Goal: Information Seeking & Learning: Learn about a topic

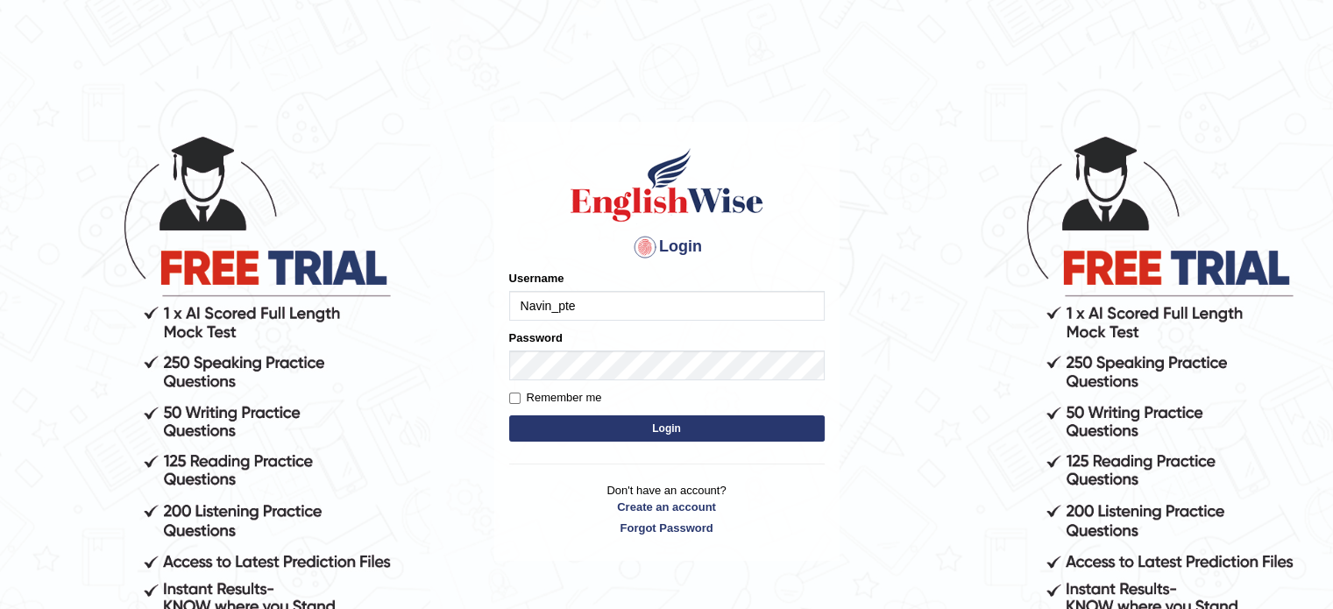
type input "Navin_pte"
click at [586, 429] on button "Login" at bounding box center [667, 429] width 316 height 26
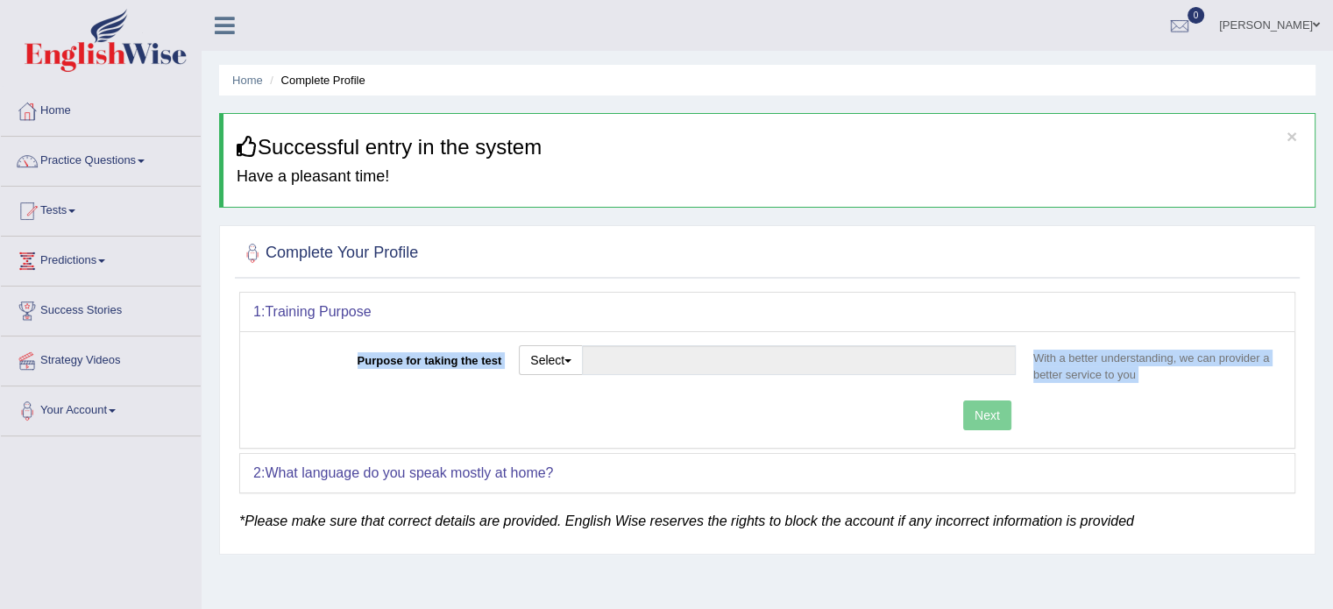
drag, startPoint x: 0, startPoint y: 0, endPoint x: 1016, endPoint y: 297, distance: 1058.7
click at [1016, 297] on div "1: Training Purpose Purpose for taking the test Select Student Visa Permanent R…" at bounding box center [767, 370] width 1056 height 157
click at [572, 360] on span "button" at bounding box center [568, 361] width 7 height 4
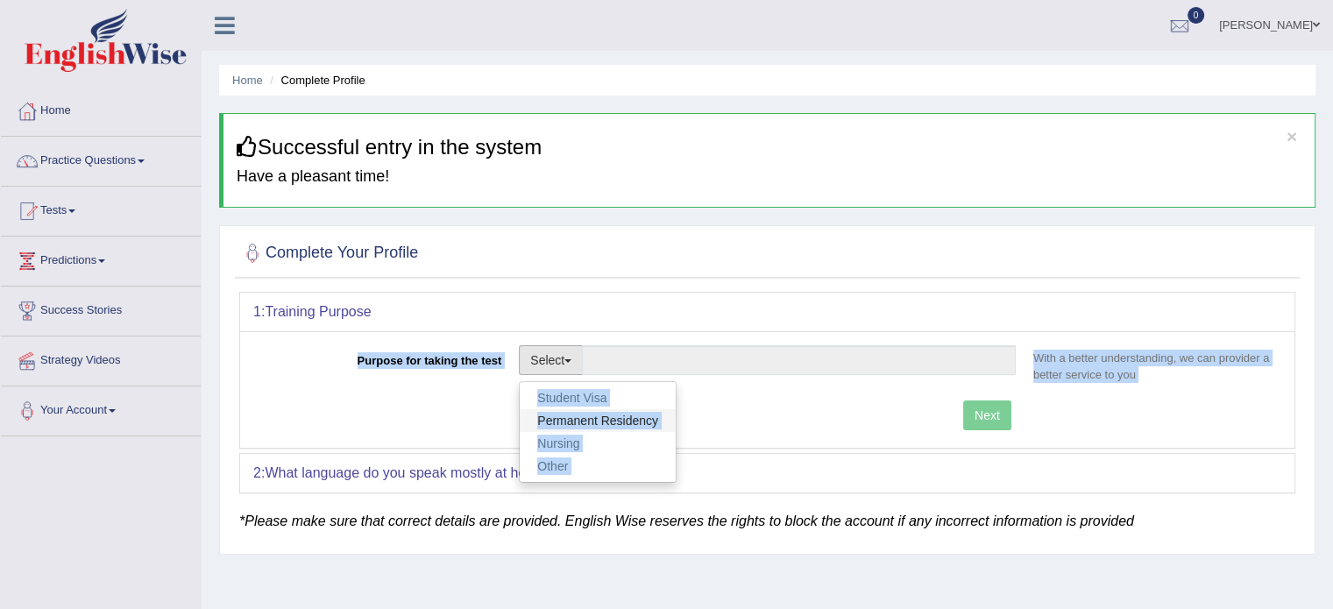
click at [579, 419] on link "Permanent Residency" at bounding box center [598, 420] width 156 height 23
type input "Permanent Residency"
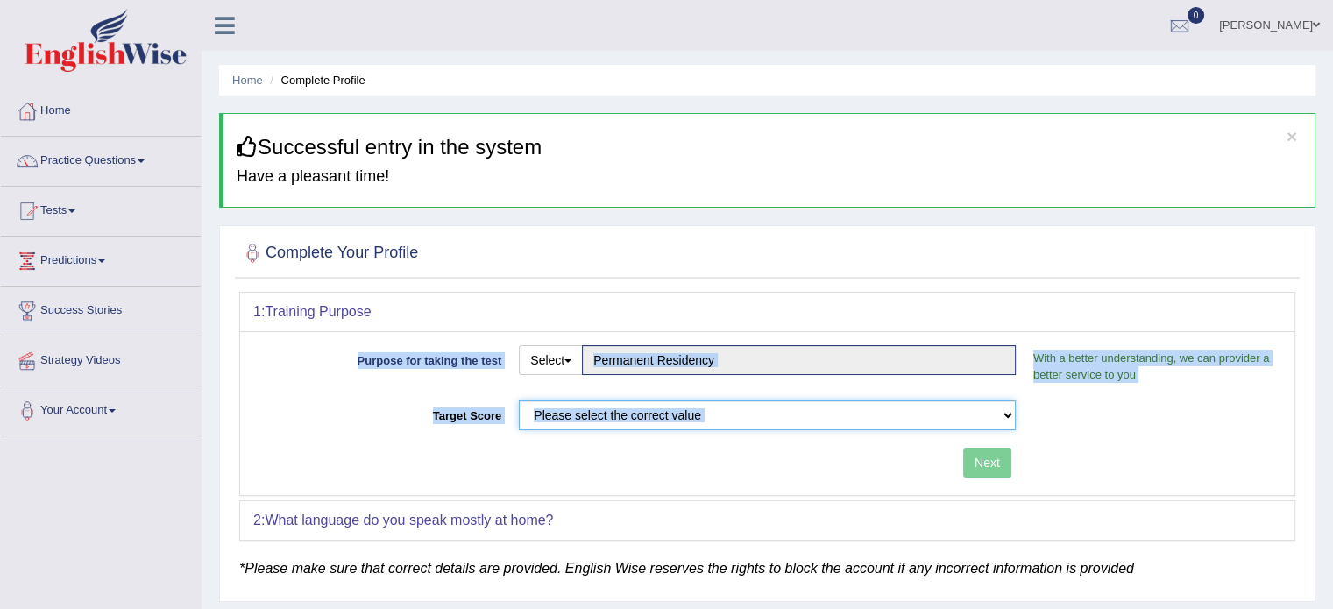
click at [1006, 410] on select "Please select the correct value 50 (6 bands) 58 (6.5 bands) 65 (7 bands) 79 (8 …" at bounding box center [767, 416] width 497 height 30
select select "65"
click at [519, 401] on select "Please select the correct value 50 (6 bands) 58 (6.5 bands) 65 (7 bands) 79 (8 …" at bounding box center [767, 416] width 497 height 30
click at [972, 461] on button "Next" at bounding box center [987, 463] width 48 height 30
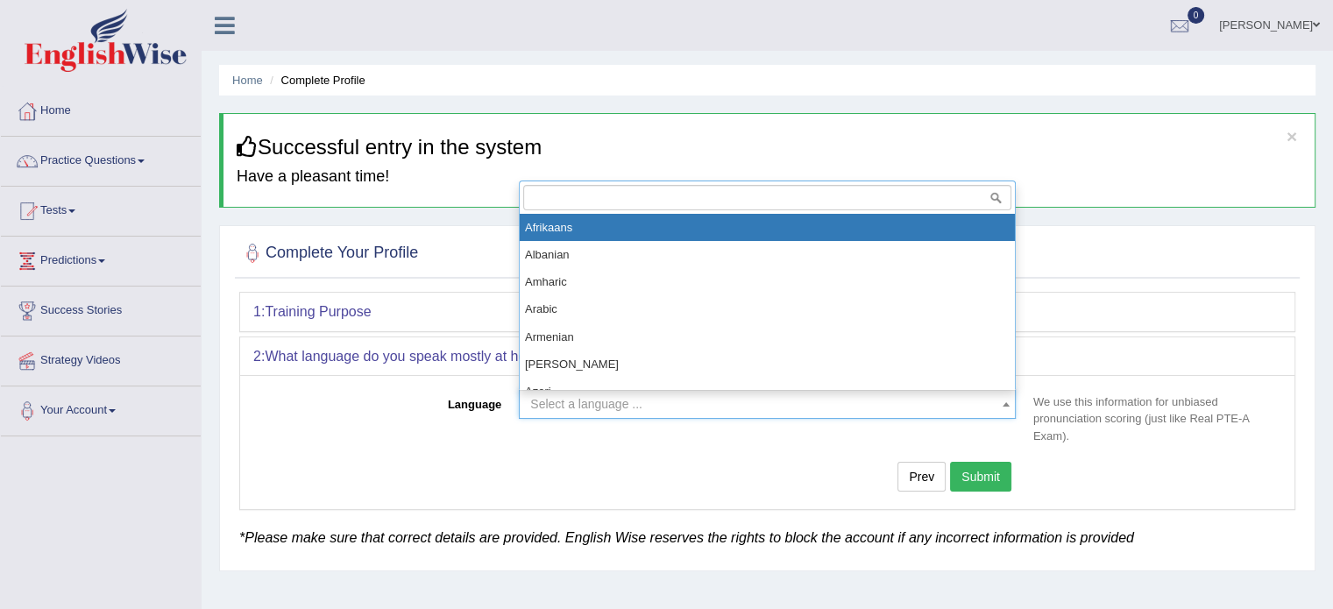
click at [647, 402] on span "Select a language ..." at bounding box center [762, 404] width 464 height 18
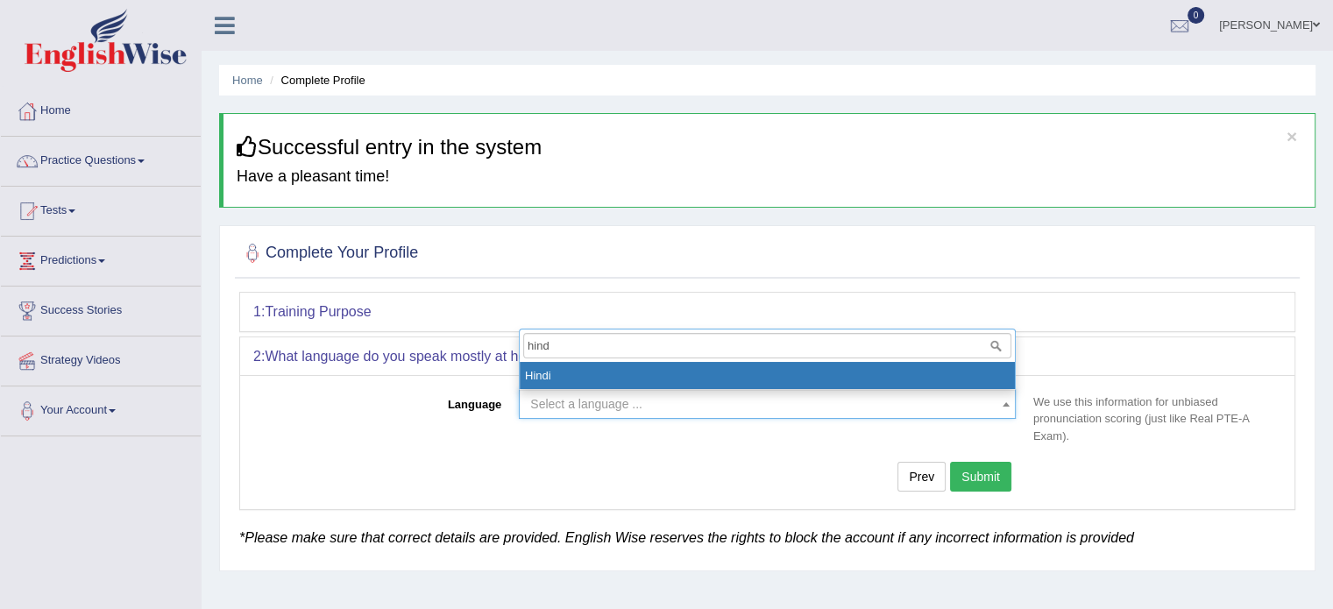
type input "hind"
select select "Hindi"
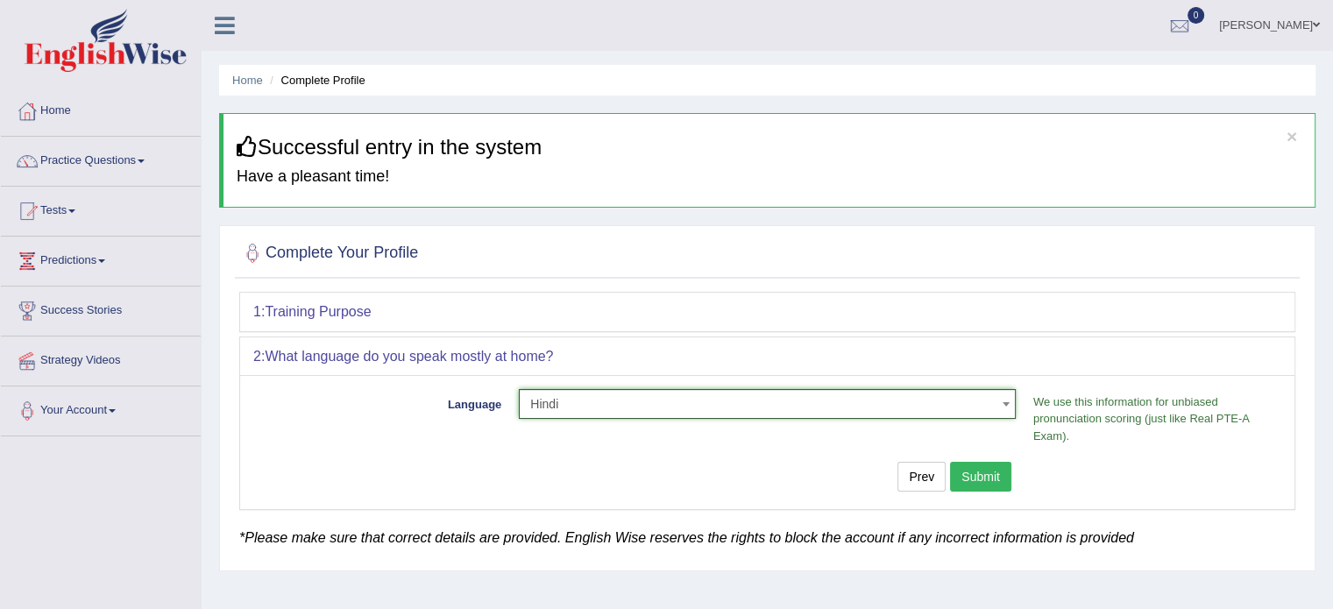
click at [984, 476] on button "Submit" at bounding box center [980, 477] width 61 height 30
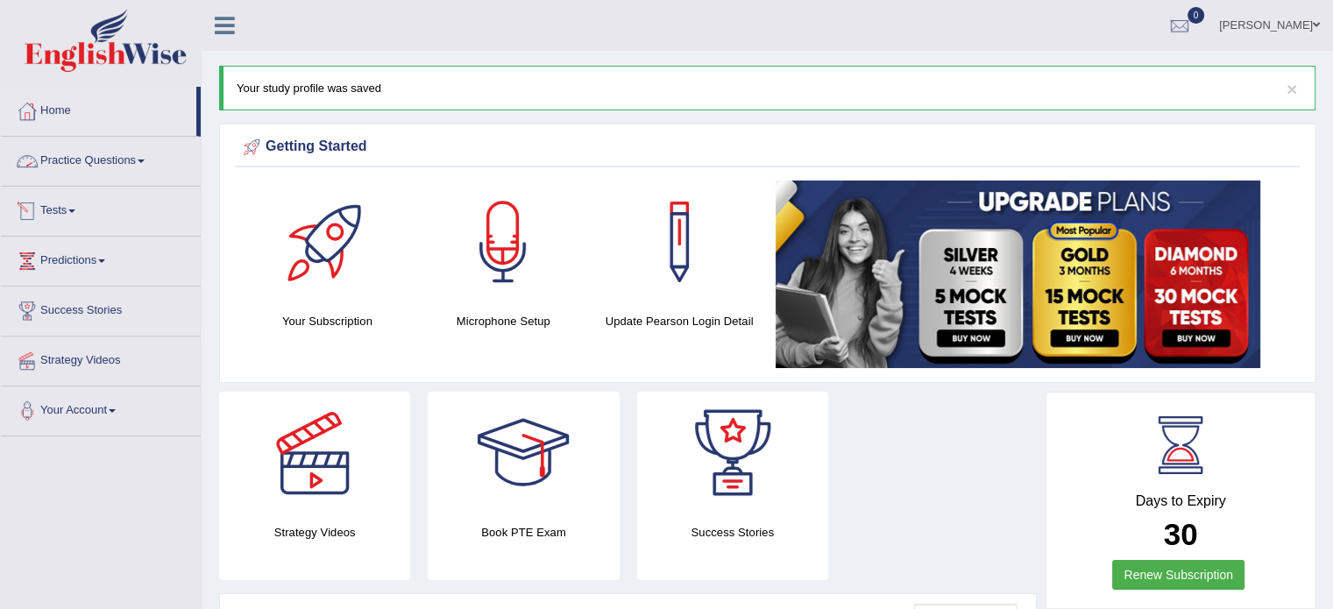
click at [83, 159] on link "Practice Questions" at bounding box center [101, 159] width 200 height 44
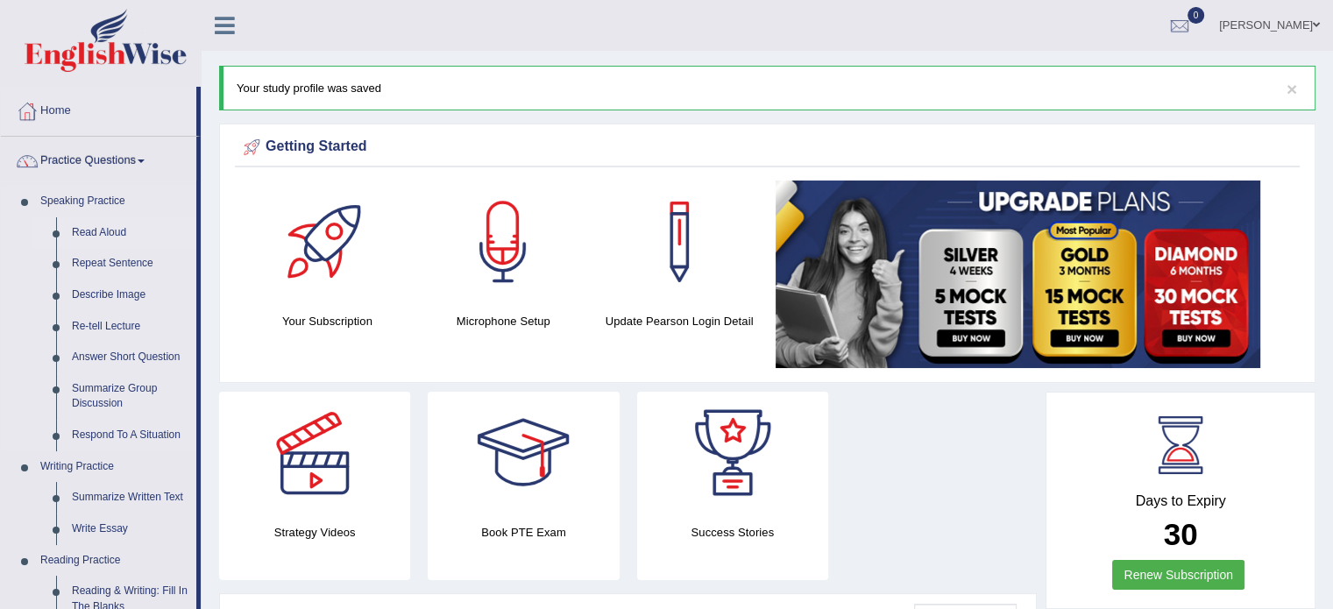
click at [110, 233] on link "Read Aloud" at bounding box center [130, 233] width 132 height 32
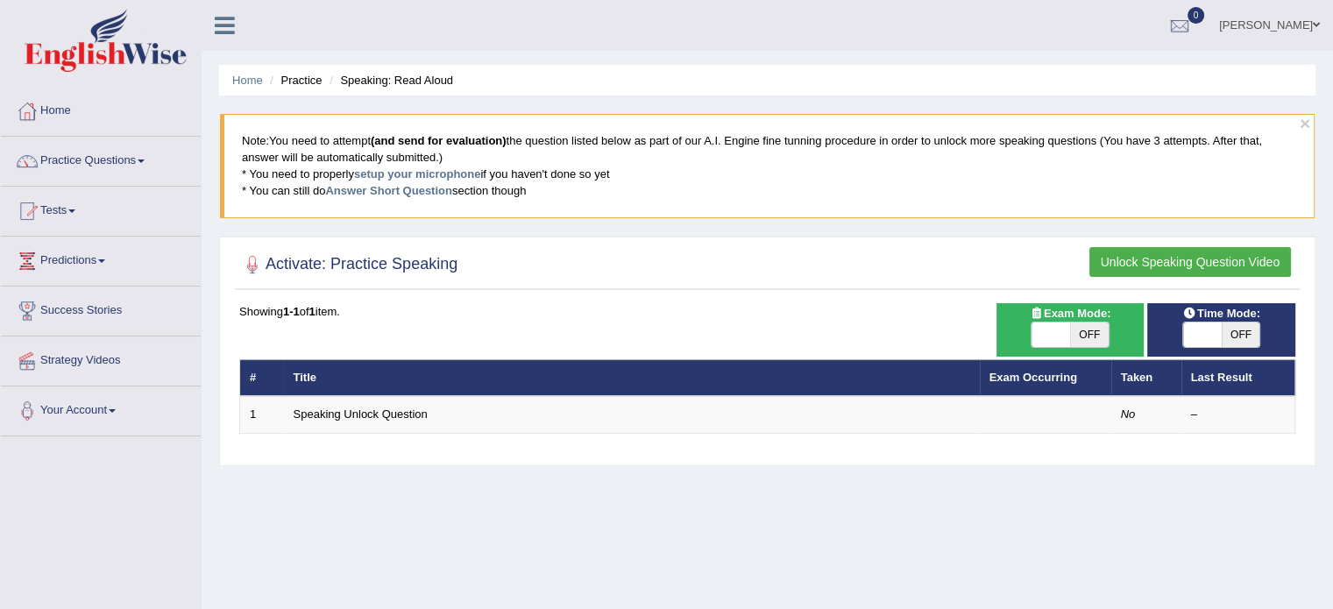
click at [1152, 253] on button "Unlock Speaking Question Video" at bounding box center [1191, 262] width 202 height 30
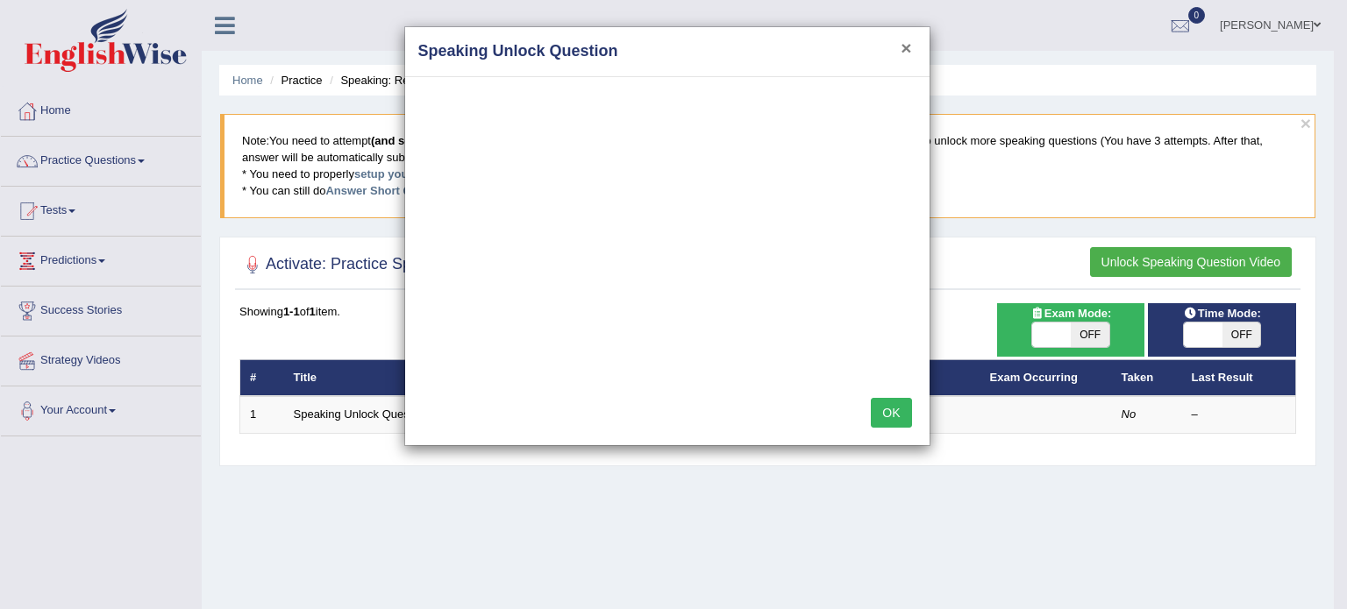
click at [906, 52] on button "×" at bounding box center [905, 48] width 11 height 18
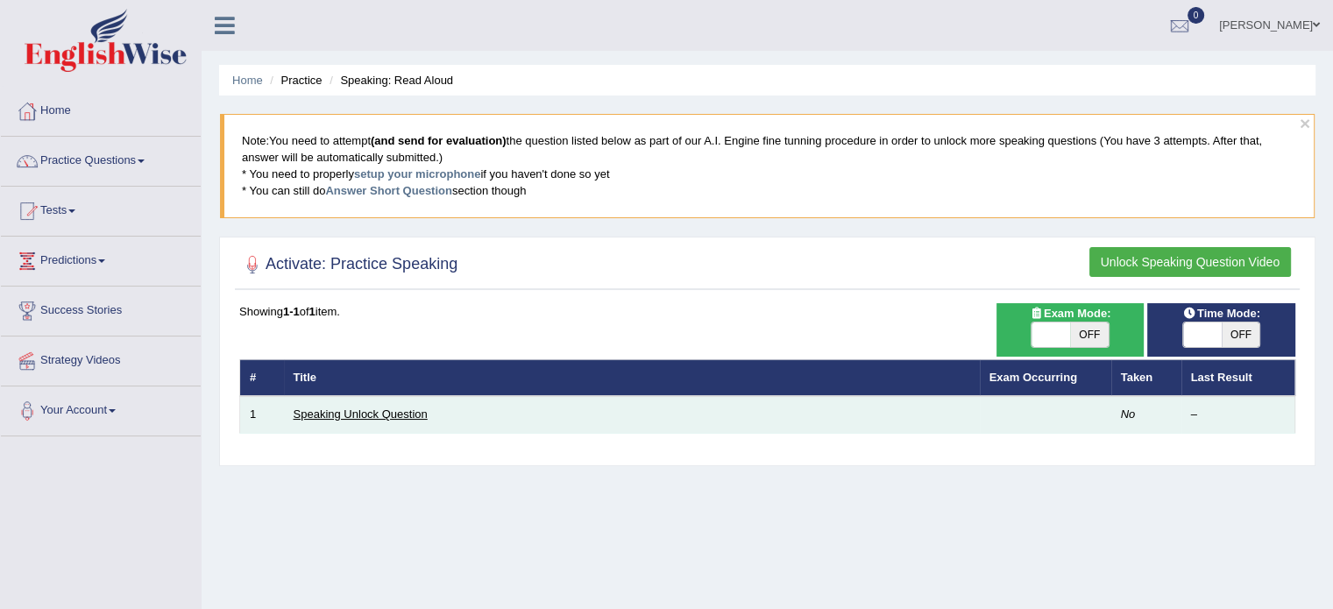
click at [371, 409] on link "Speaking Unlock Question" at bounding box center [361, 414] width 134 height 13
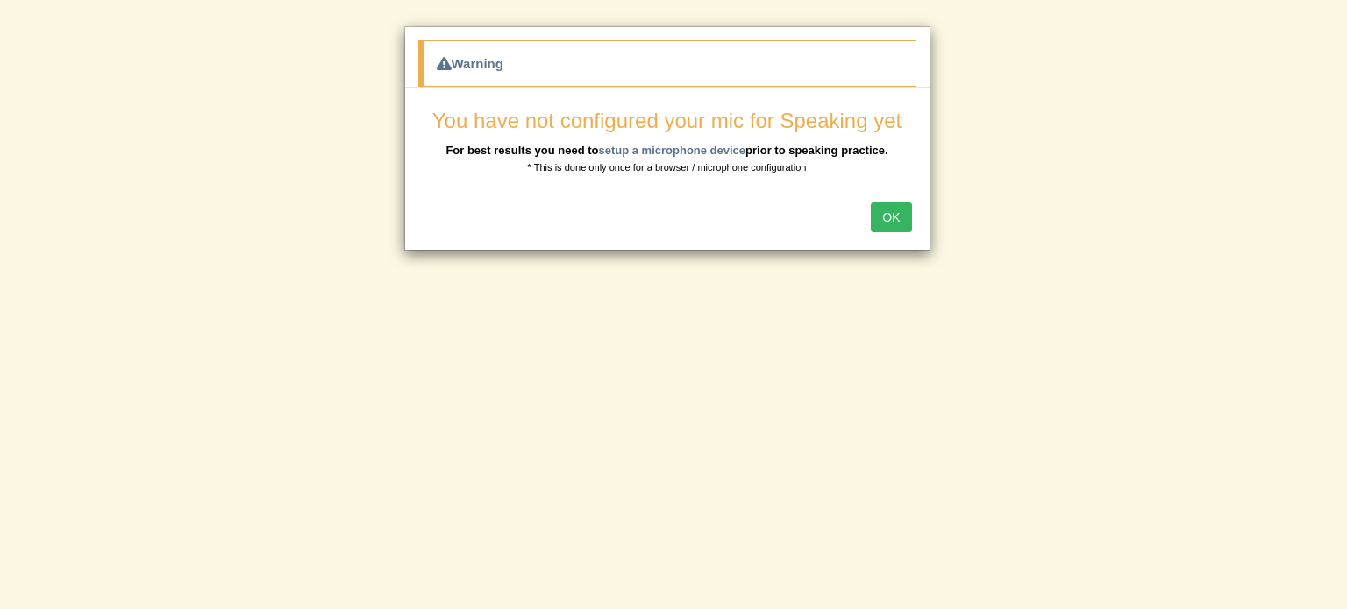
click at [886, 214] on button "OK" at bounding box center [891, 218] width 40 height 30
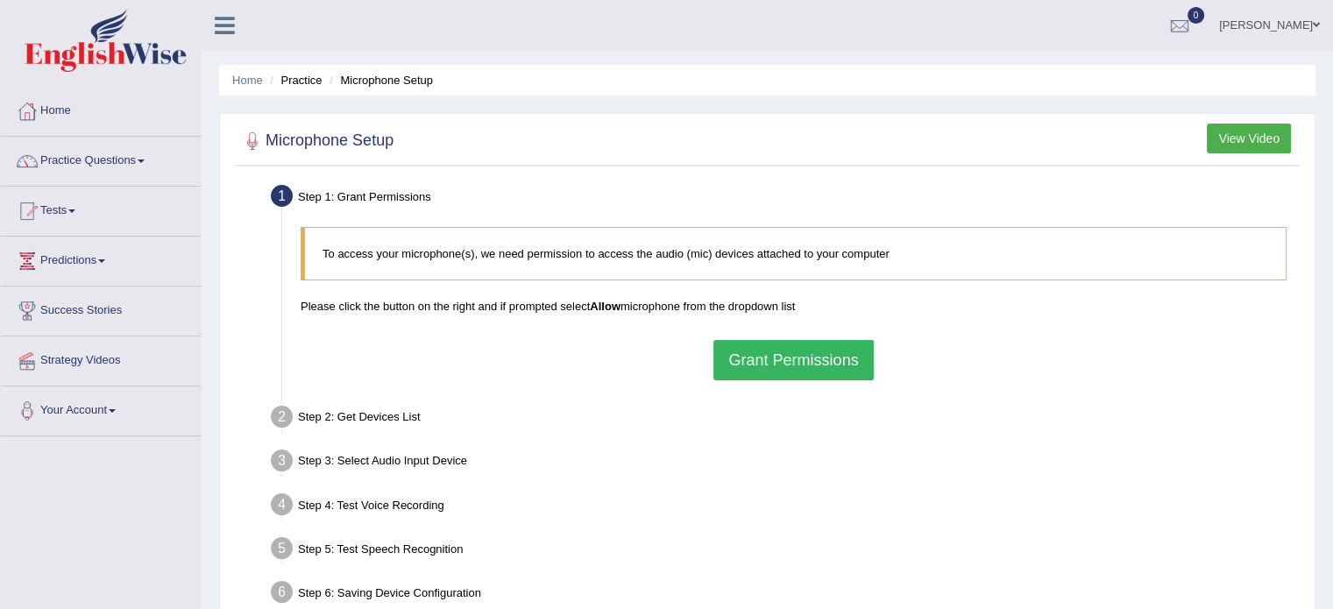
click at [753, 365] on button "Grant Permissions" at bounding box center [794, 360] width 160 height 40
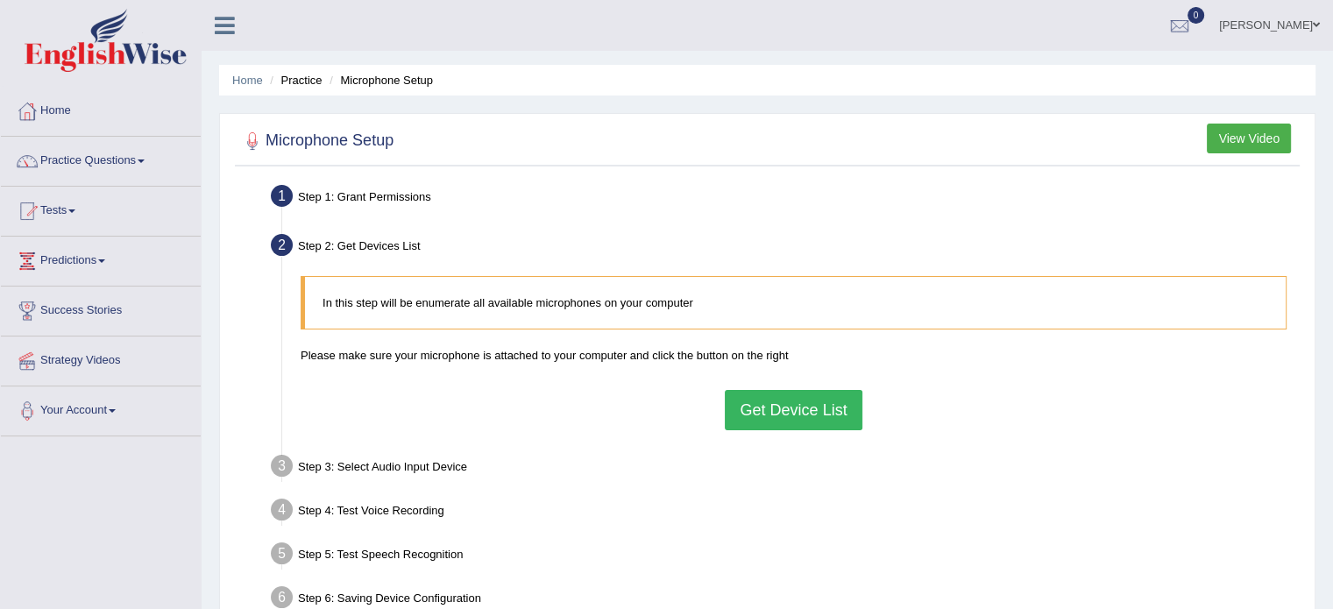
click at [771, 407] on button "Get Device List" at bounding box center [793, 410] width 137 height 40
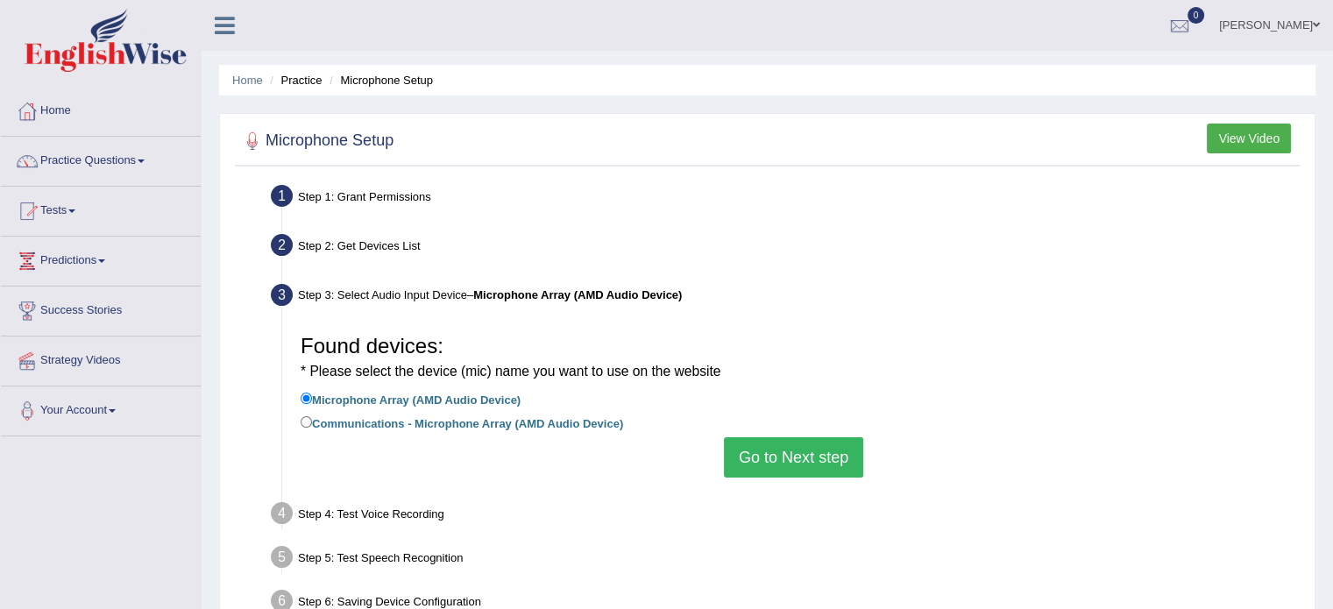
click at [771, 455] on button "Go to Next step" at bounding box center [793, 457] width 139 height 40
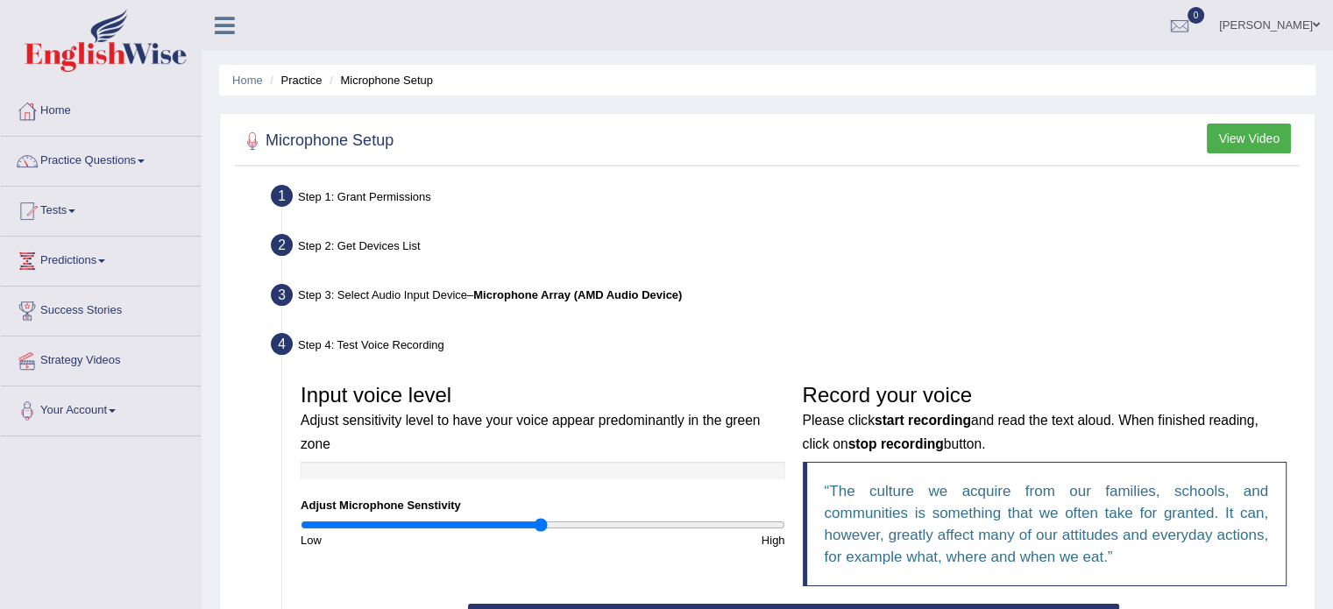
scroll to position [311, 0]
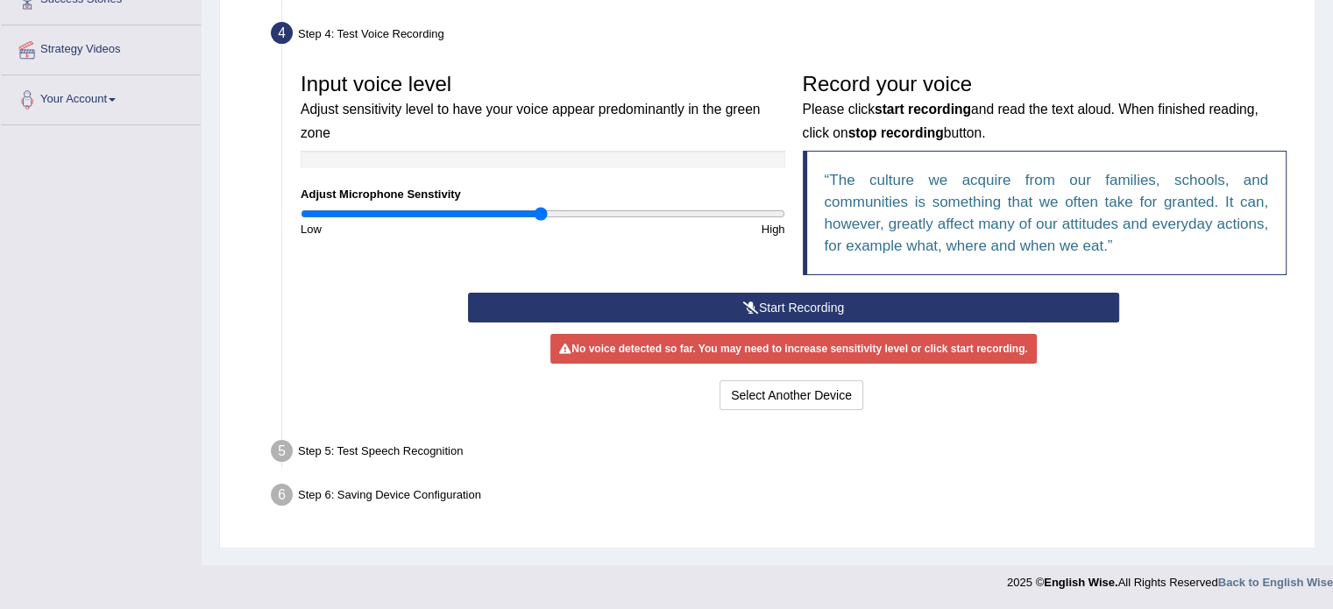
click at [785, 304] on button "Start Recording" at bounding box center [793, 308] width 651 height 30
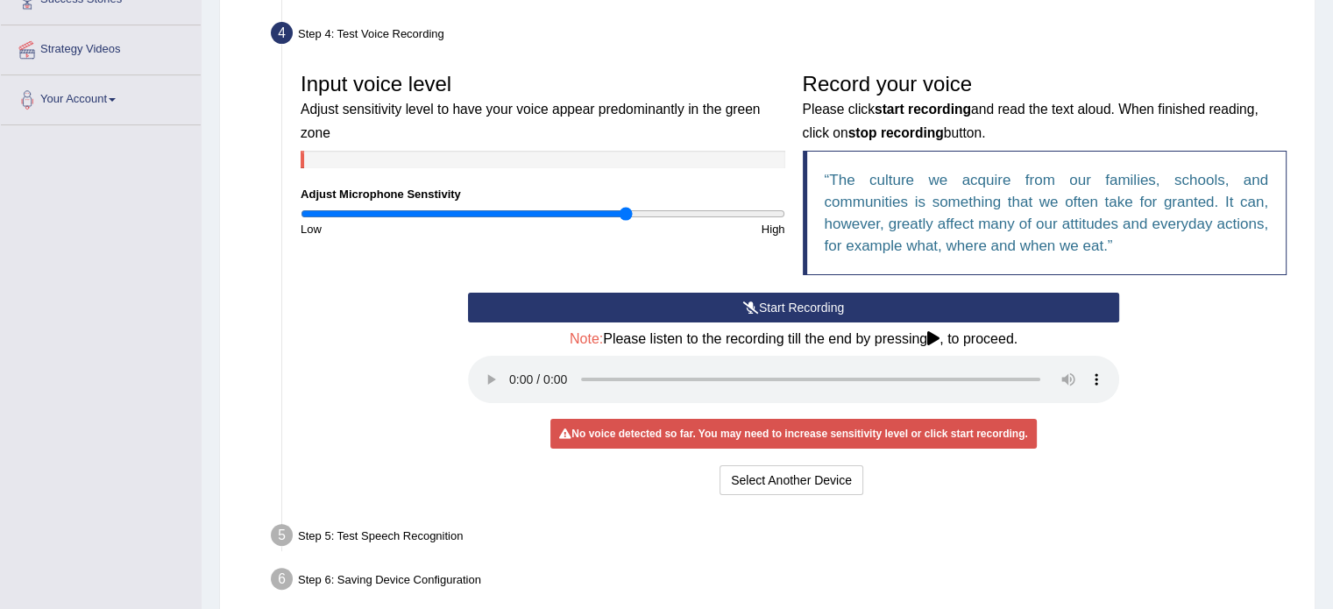
drag, startPoint x: 526, startPoint y: 211, endPoint x: 624, endPoint y: 209, distance: 98.2
click at [624, 209] on input "range" at bounding box center [543, 214] width 485 height 14
drag, startPoint x: 624, startPoint y: 209, endPoint x: 646, endPoint y: 188, distance: 29.8
click at [646, 207] on input "range" at bounding box center [543, 214] width 485 height 14
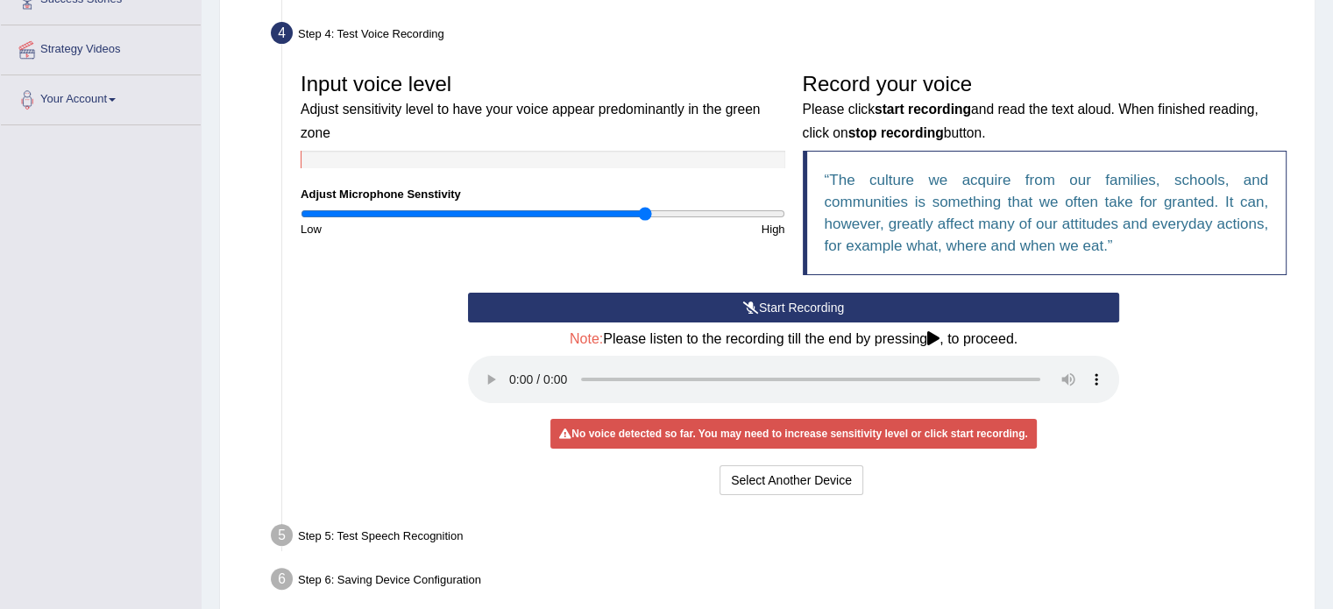
click at [776, 315] on button "Start Recording" at bounding box center [793, 308] width 651 height 30
drag, startPoint x: 633, startPoint y: 213, endPoint x: 676, endPoint y: 216, distance: 43.0
click at [676, 216] on input "range" at bounding box center [543, 214] width 485 height 14
click at [795, 305] on button "Start Recording" at bounding box center [793, 308] width 651 height 30
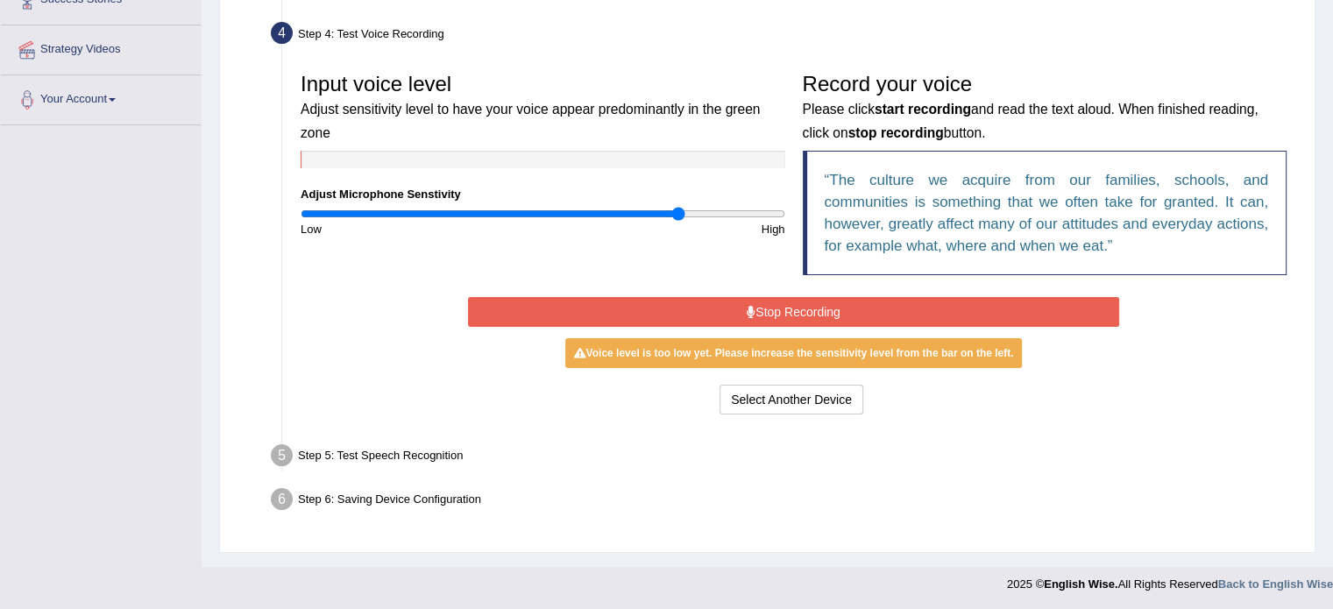
drag, startPoint x: 795, startPoint y: 305, endPoint x: 579, endPoint y: 214, distance: 234.1
click at [579, 214] on div "Input voice level Adjust sensitivity level to have your voice appear predominan…" at bounding box center [794, 241] width 1004 height 373
drag, startPoint x: 678, startPoint y: 242, endPoint x: 690, endPoint y: 199, distance: 44.7
click at [690, 199] on div "Input voice level Adjust sensitivity level to have your voice appear predominan…" at bounding box center [794, 178] width 1004 height 229
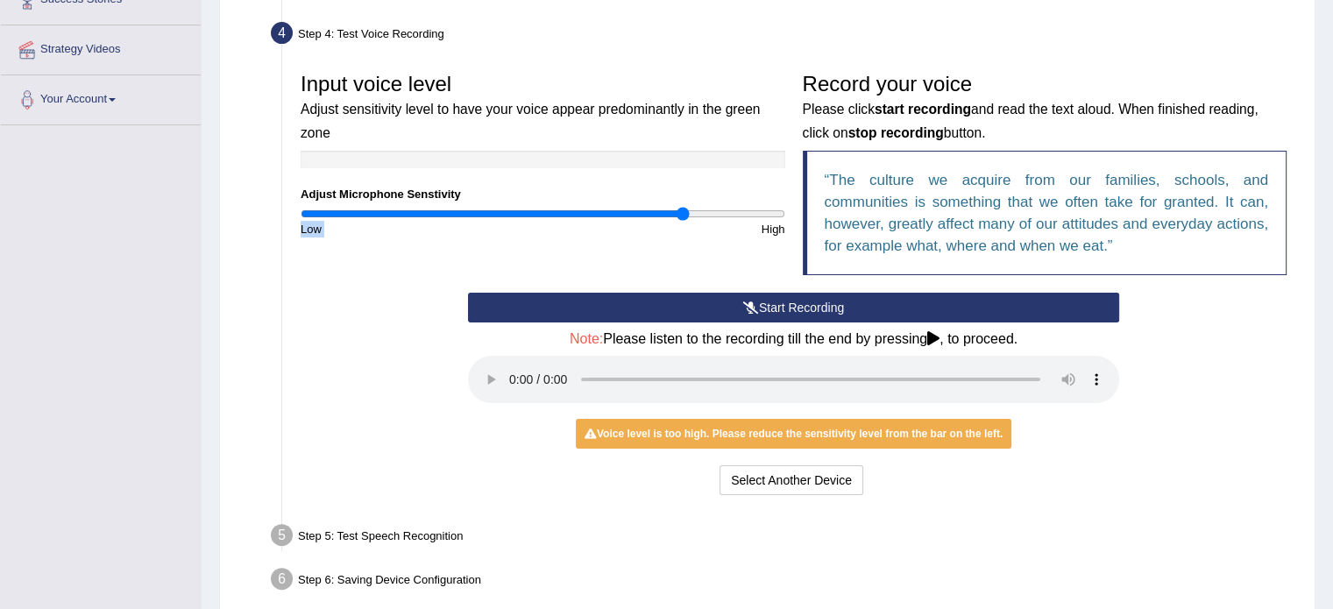
click at [764, 305] on button "Start Recording" at bounding box center [793, 308] width 651 height 30
drag, startPoint x: 551, startPoint y: 208, endPoint x: 926, endPoint y: 25, distance: 416.4
click at [746, 302] on icon at bounding box center [751, 308] width 16 height 12
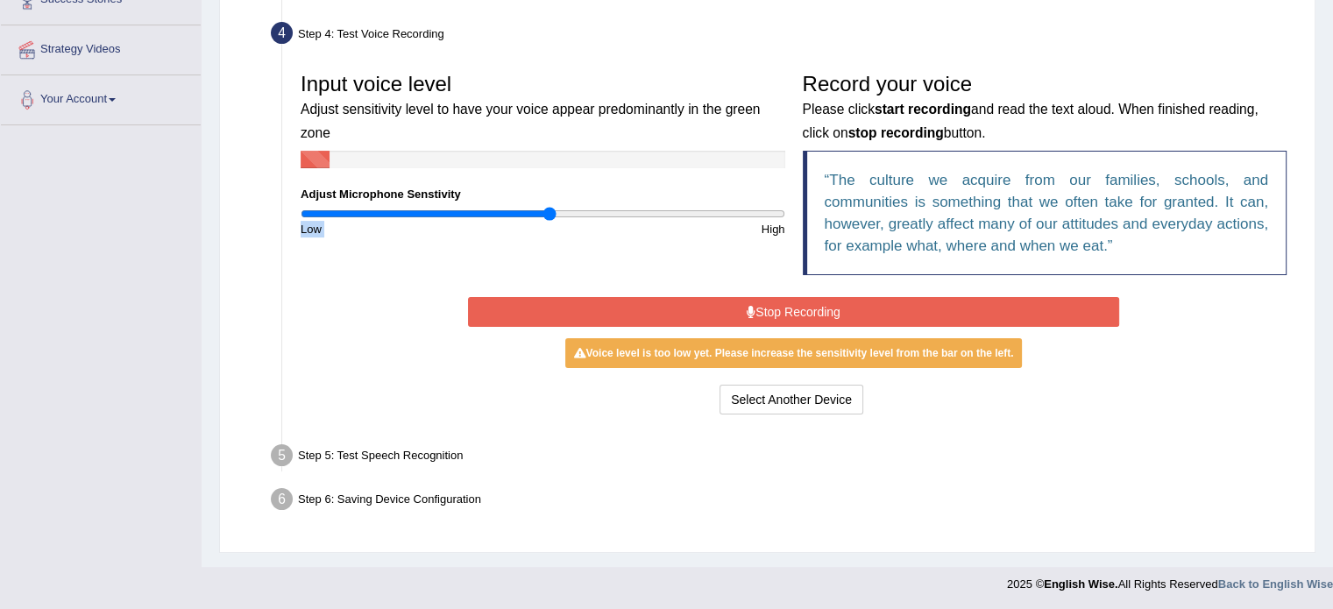
click at [548, 211] on input "range" at bounding box center [543, 214] width 485 height 14
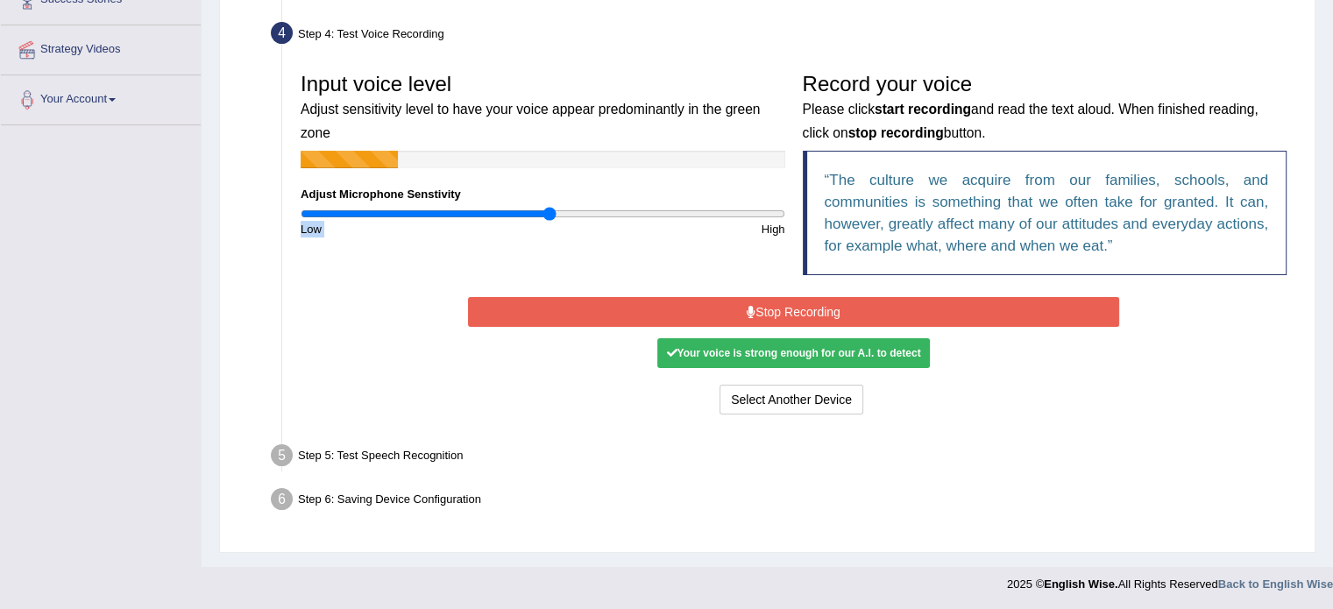
click at [548, 211] on input "range" at bounding box center [543, 214] width 485 height 14
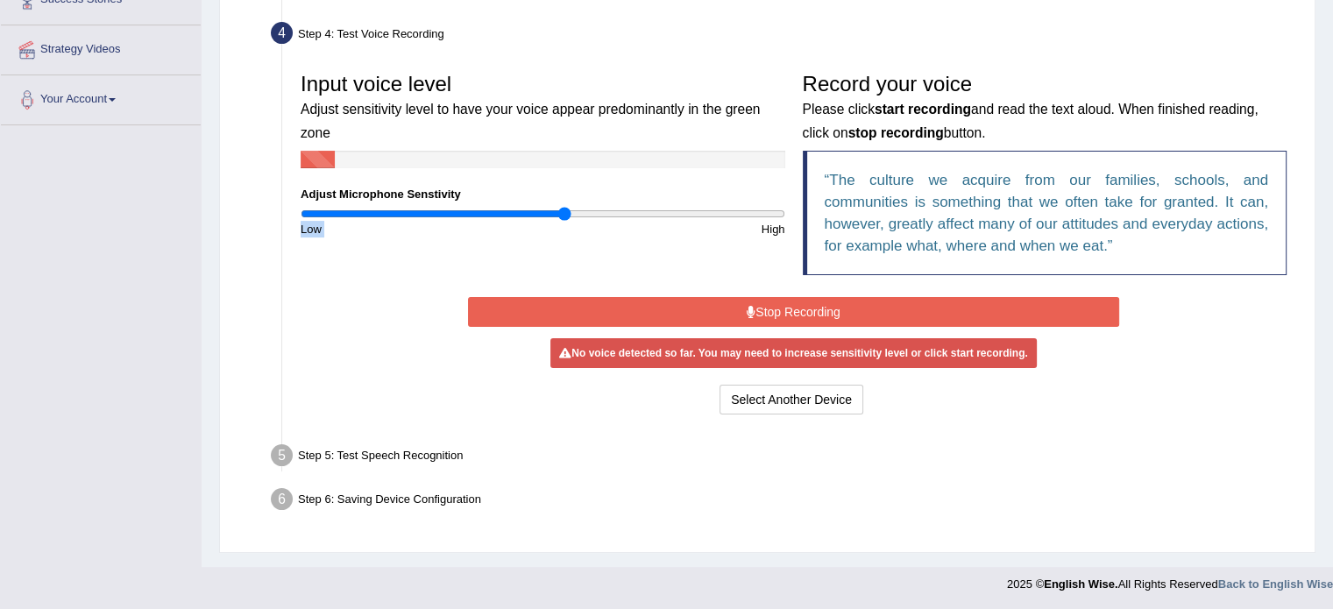
drag, startPoint x: 548, startPoint y: 211, endPoint x: 559, endPoint y: 210, distance: 11.4
click at [559, 210] on input "range" at bounding box center [543, 214] width 485 height 14
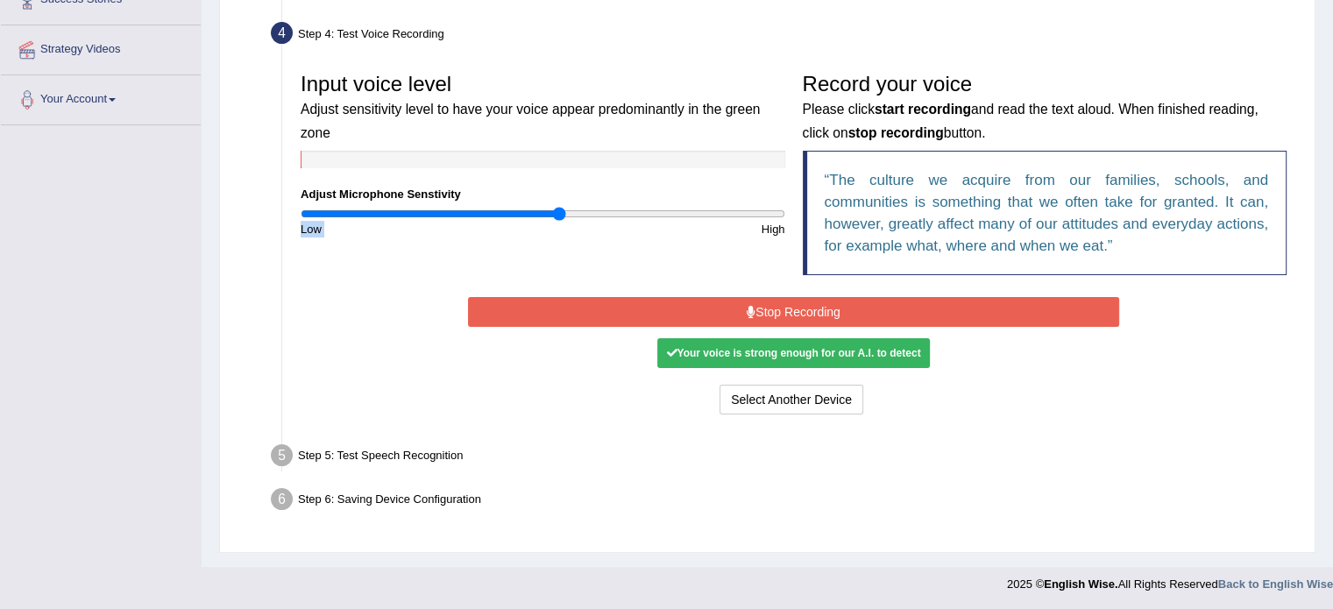
type input "1.06"
click at [728, 309] on button "Stop Recording" at bounding box center [793, 312] width 651 height 30
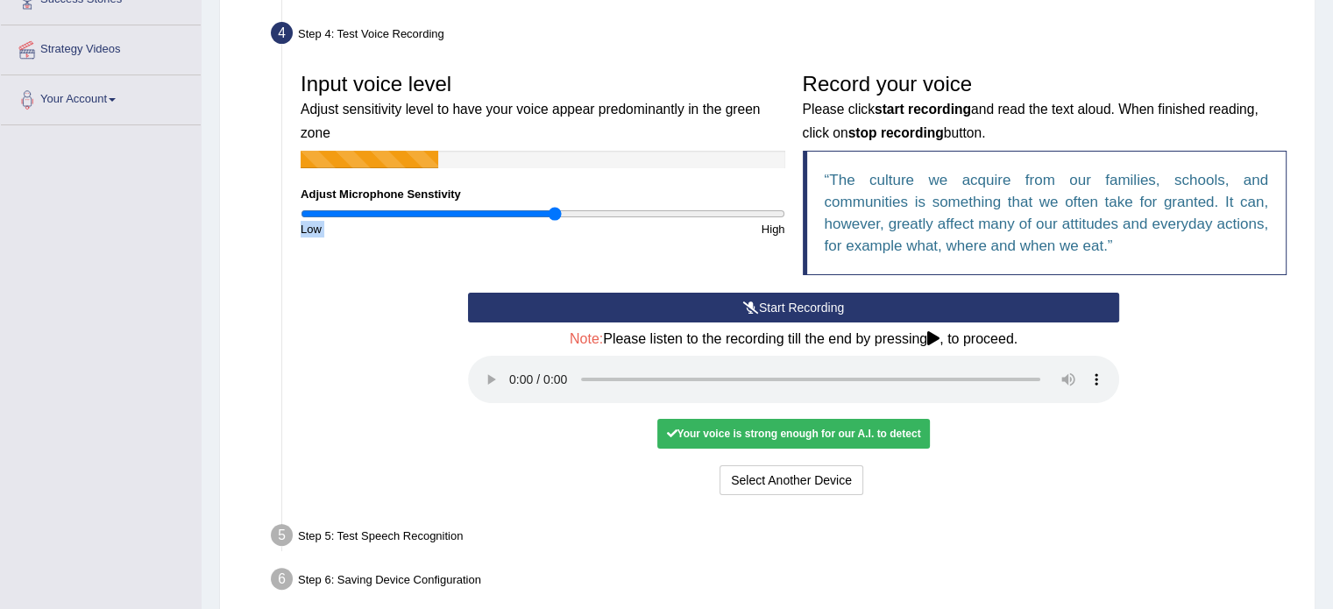
click at [764, 307] on button "Start Recording" at bounding box center [793, 308] width 651 height 30
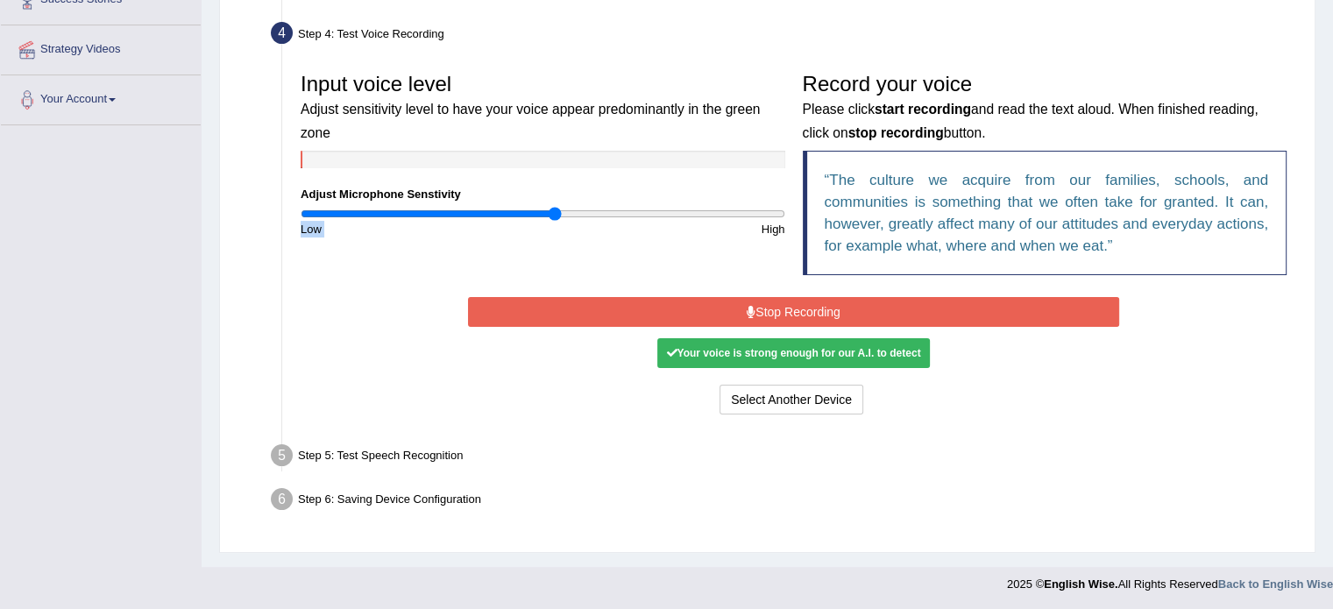
click at [767, 309] on button "Stop Recording" at bounding box center [793, 312] width 651 height 30
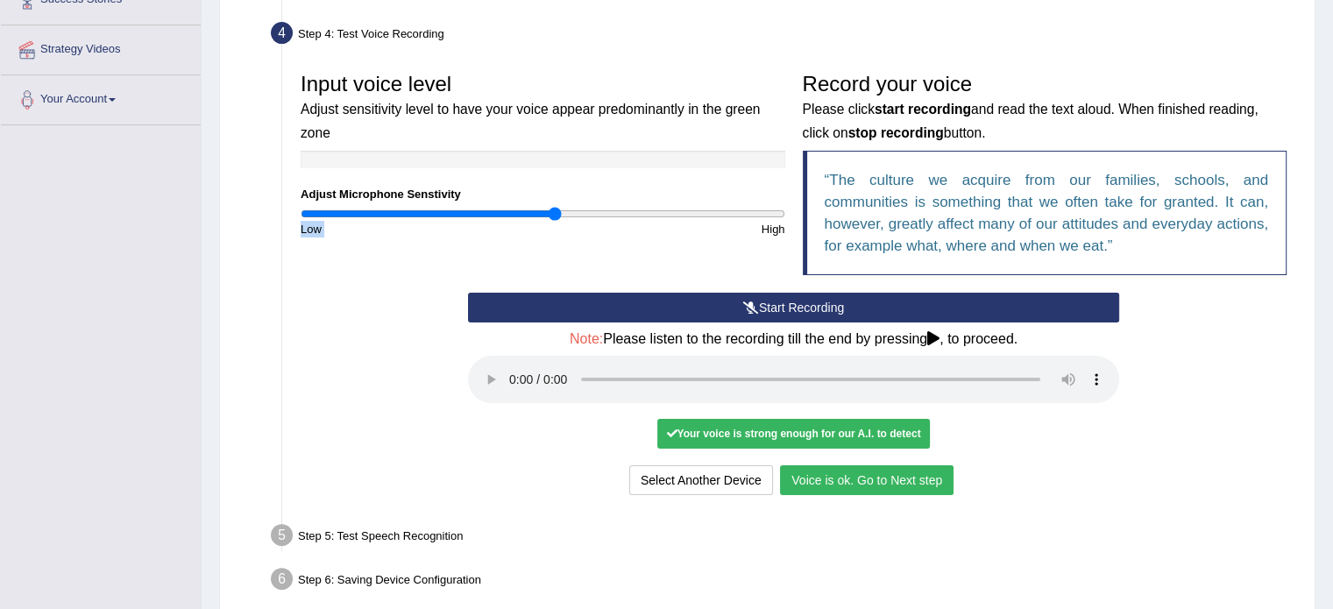
click at [826, 476] on button "Voice is ok. Go to Next step" at bounding box center [867, 481] width 174 height 30
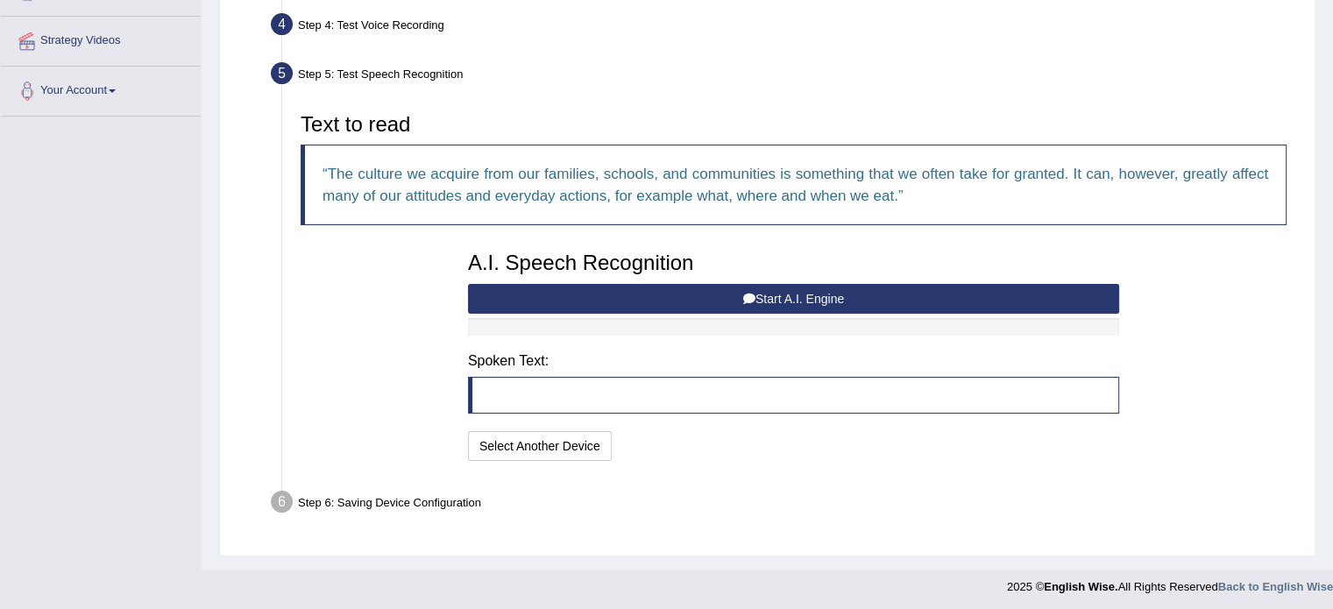
scroll to position [323, 0]
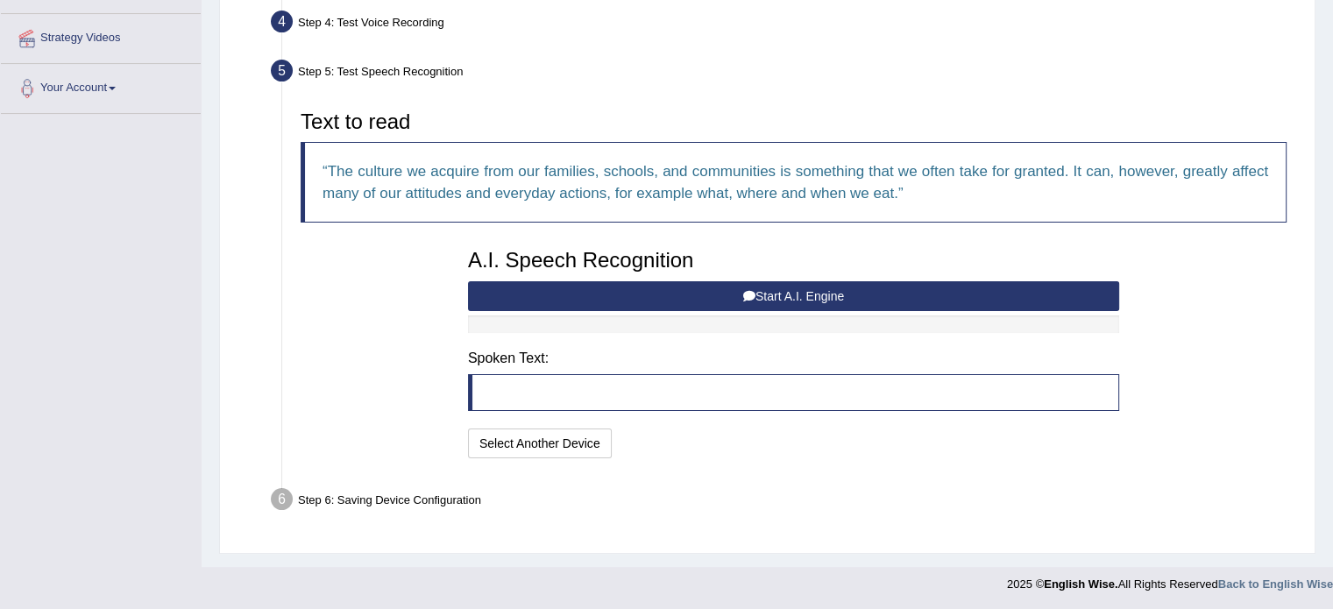
click at [751, 290] on icon at bounding box center [749, 296] width 12 height 12
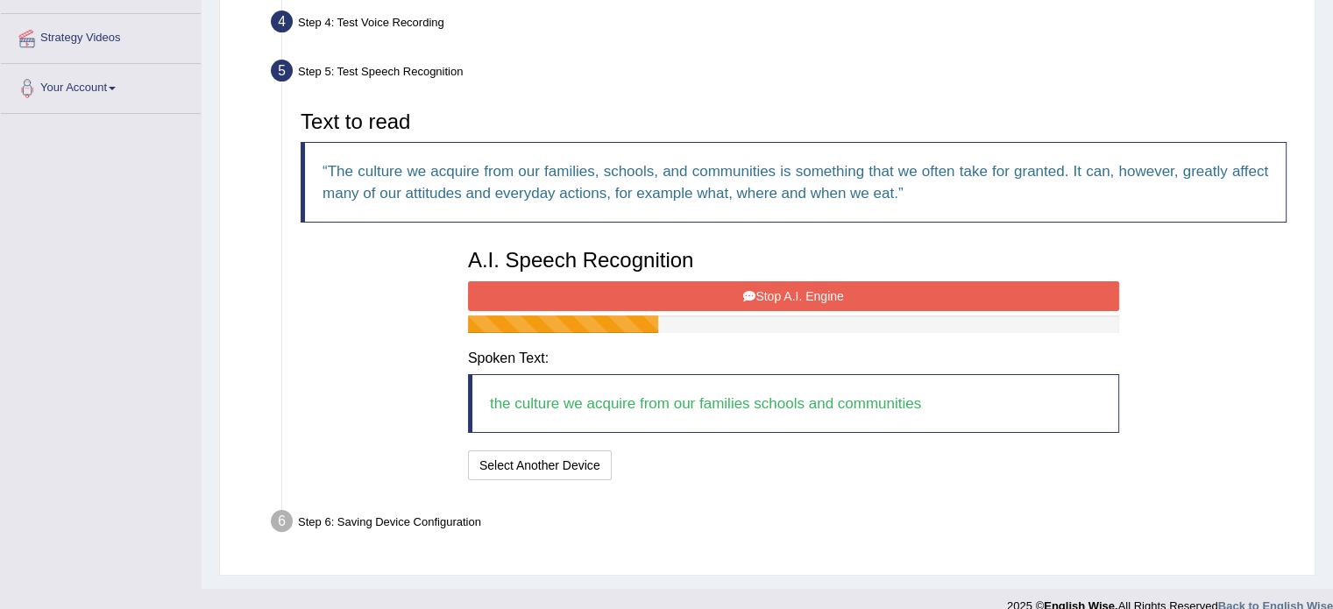
click at [823, 291] on button "Stop A.I. Engine" at bounding box center [793, 296] width 651 height 30
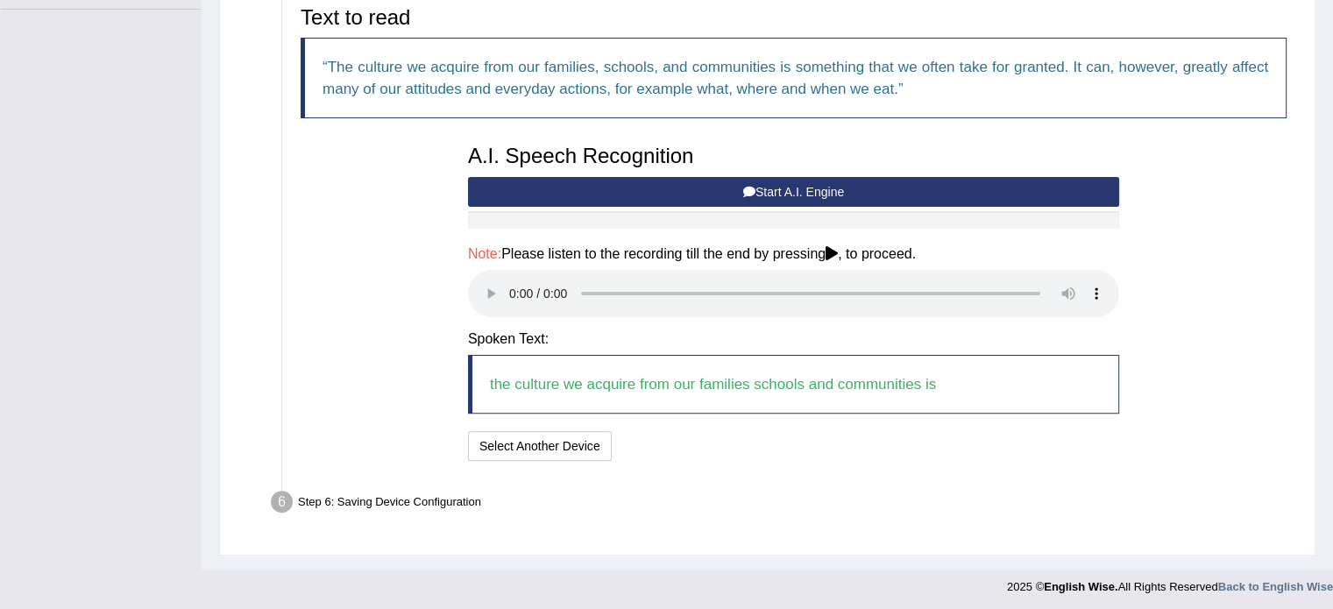
scroll to position [429, 0]
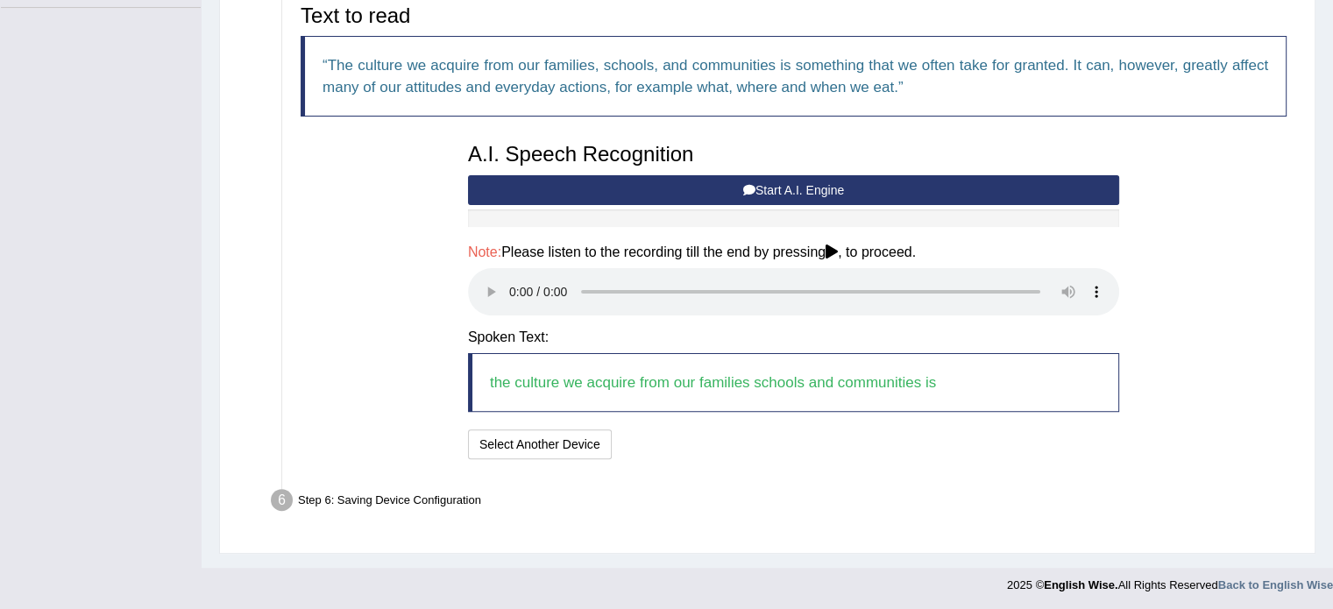
click at [491, 398] on blockquote "the culture we acquire from our families schools and communities is" at bounding box center [793, 382] width 651 height 59
click at [693, 419] on div "A.I. Speech Recognition Start A.I. Engine Stop A.I. Engine Note: Please listen …" at bounding box center [793, 299] width 669 height 330
click at [701, 438] on button "Speech is ok. Go to Last step" at bounding box center [710, 445] width 183 height 30
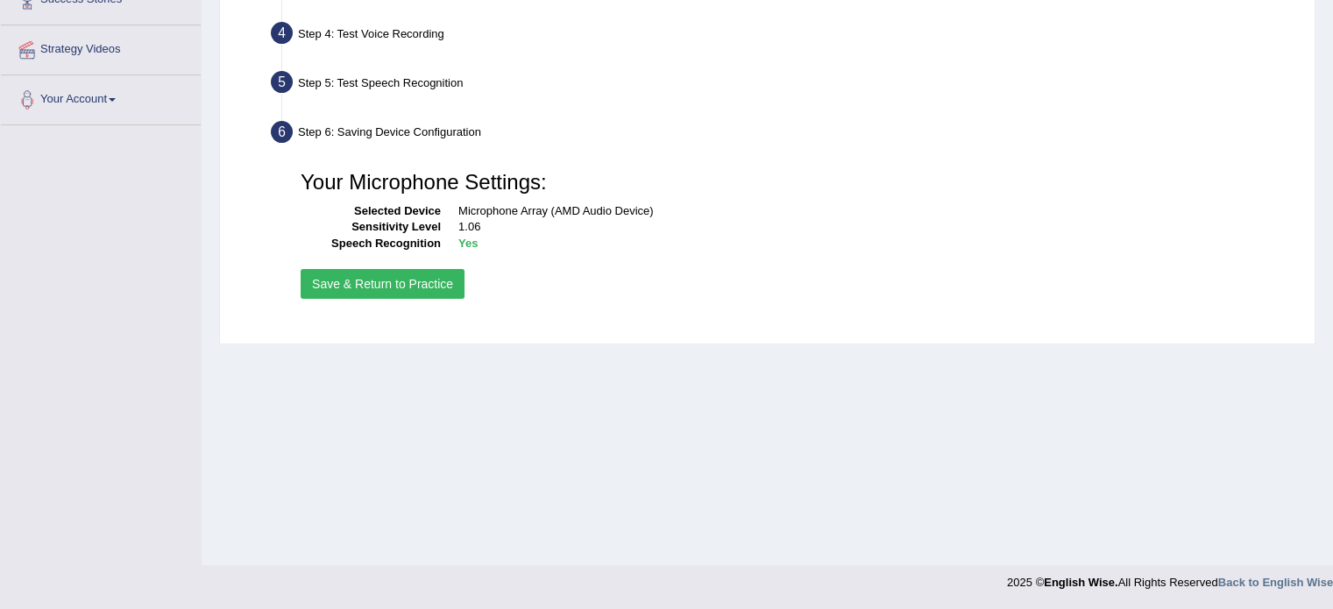
click at [705, 441] on div "Home Practice Microphone Setup You have already completed the setup earlier wit…" at bounding box center [768, 127] width 1132 height 877
click at [347, 280] on button "Save & Return to Practice" at bounding box center [383, 284] width 164 height 30
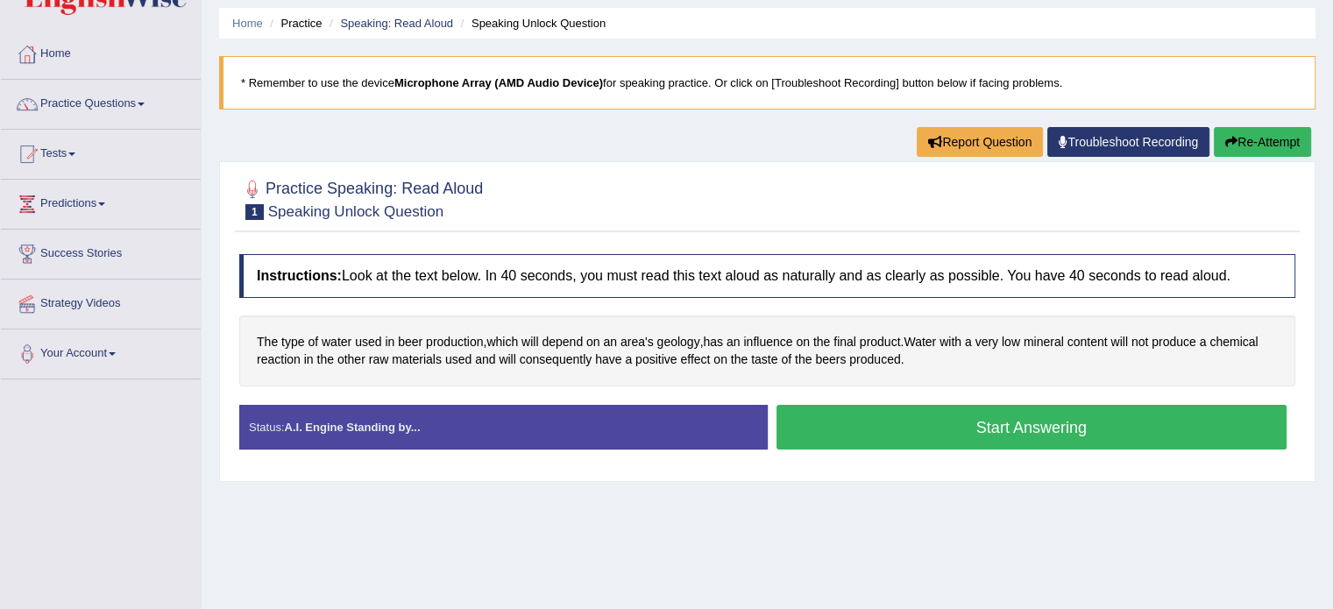
scroll to position [88, 0]
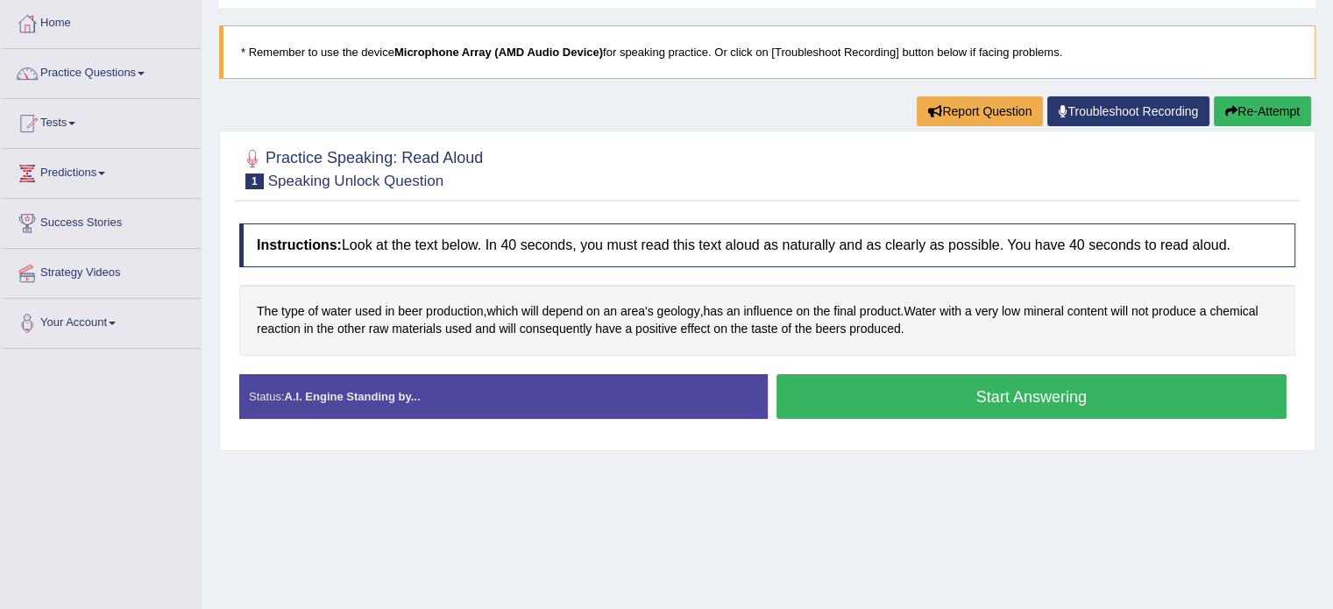
click at [820, 413] on button "Start Answering" at bounding box center [1032, 396] width 511 height 45
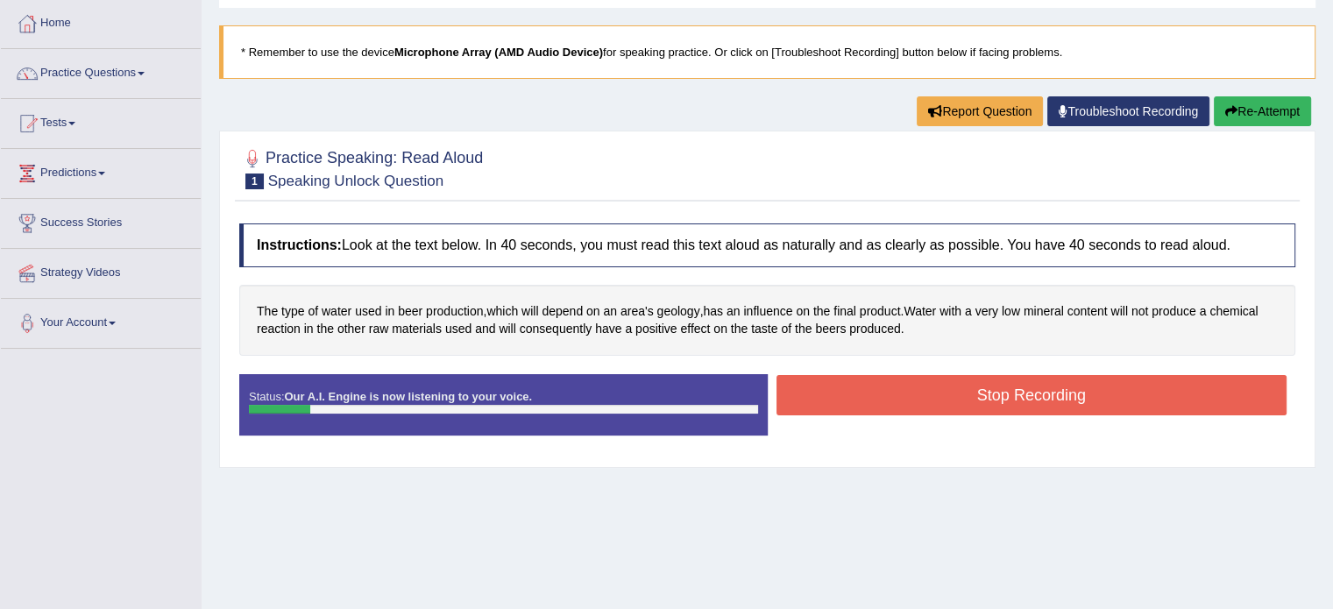
click at [845, 391] on button "Stop Recording" at bounding box center [1032, 395] width 511 height 40
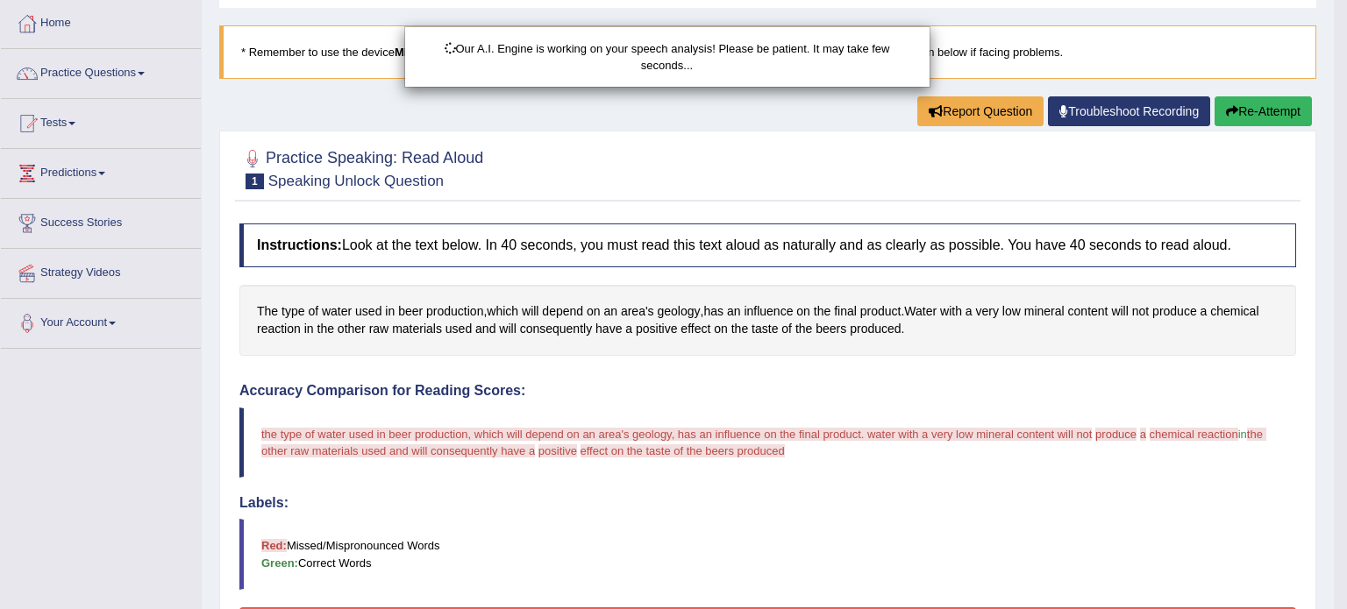
click at [1235, 110] on body "Toggle navigation Home Practice Questions Speaking Practice Read Aloud Repeat S…" at bounding box center [673, 216] width 1347 height 609
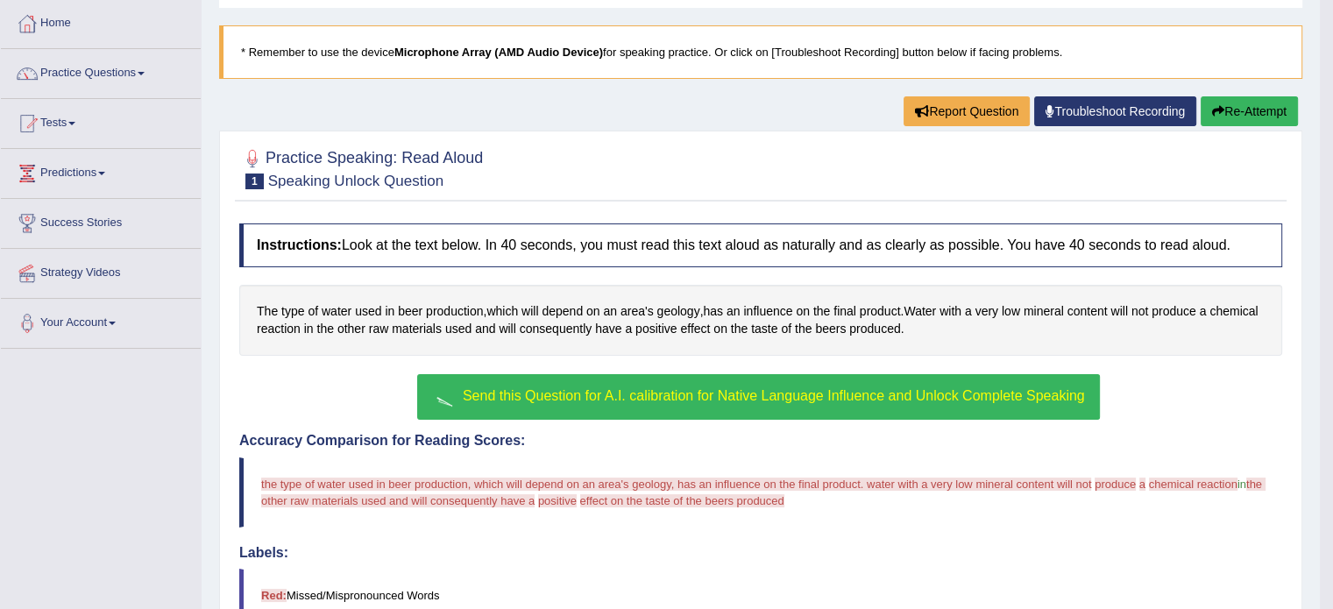
click at [1213, 108] on icon "button" at bounding box center [1218, 111] width 12 height 12
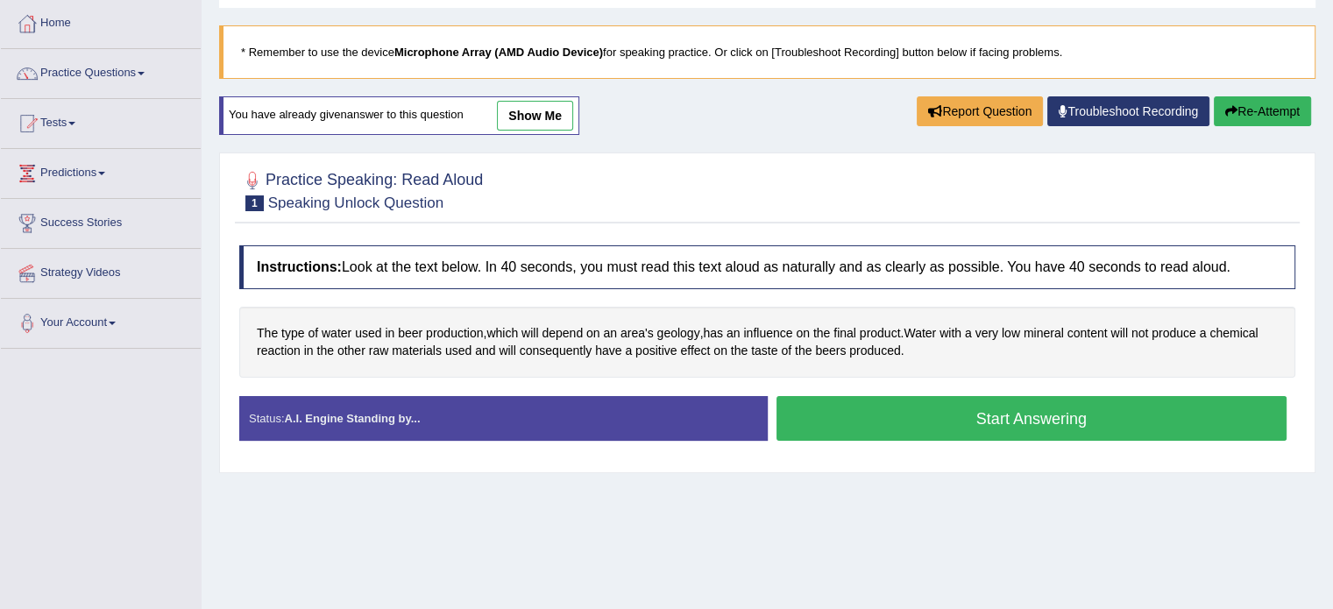
click at [837, 405] on button "Start Answering" at bounding box center [1032, 418] width 511 height 45
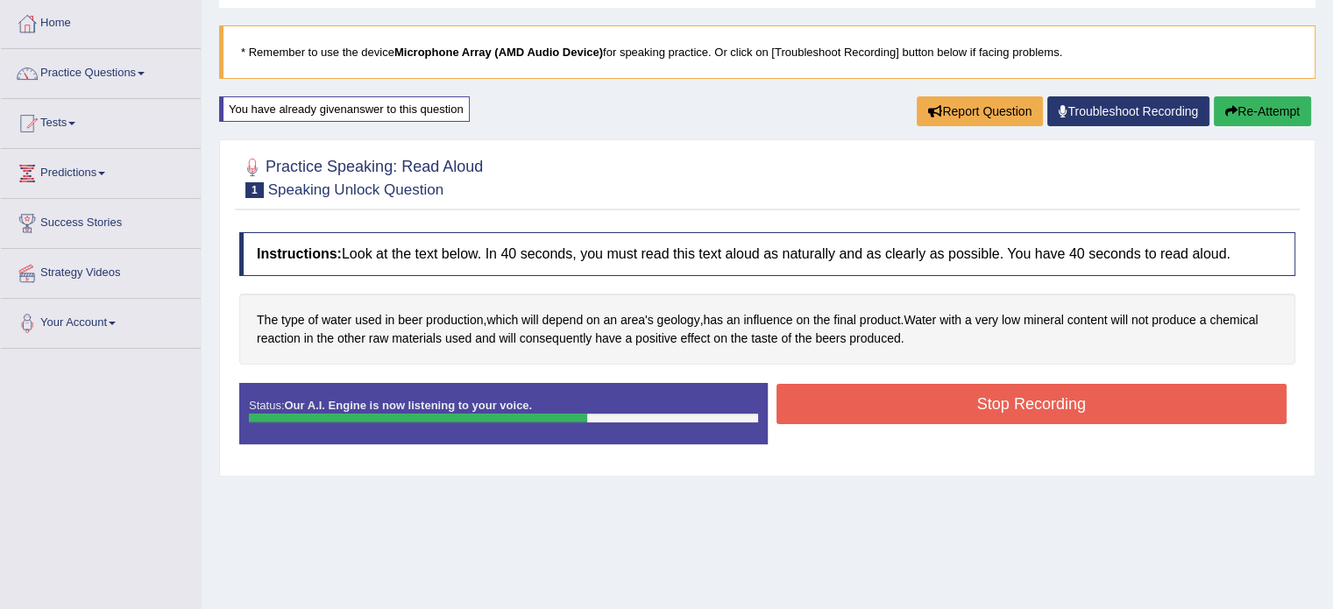
click at [1061, 401] on button "Stop Recording" at bounding box center [1032, 404] width 511 height 40
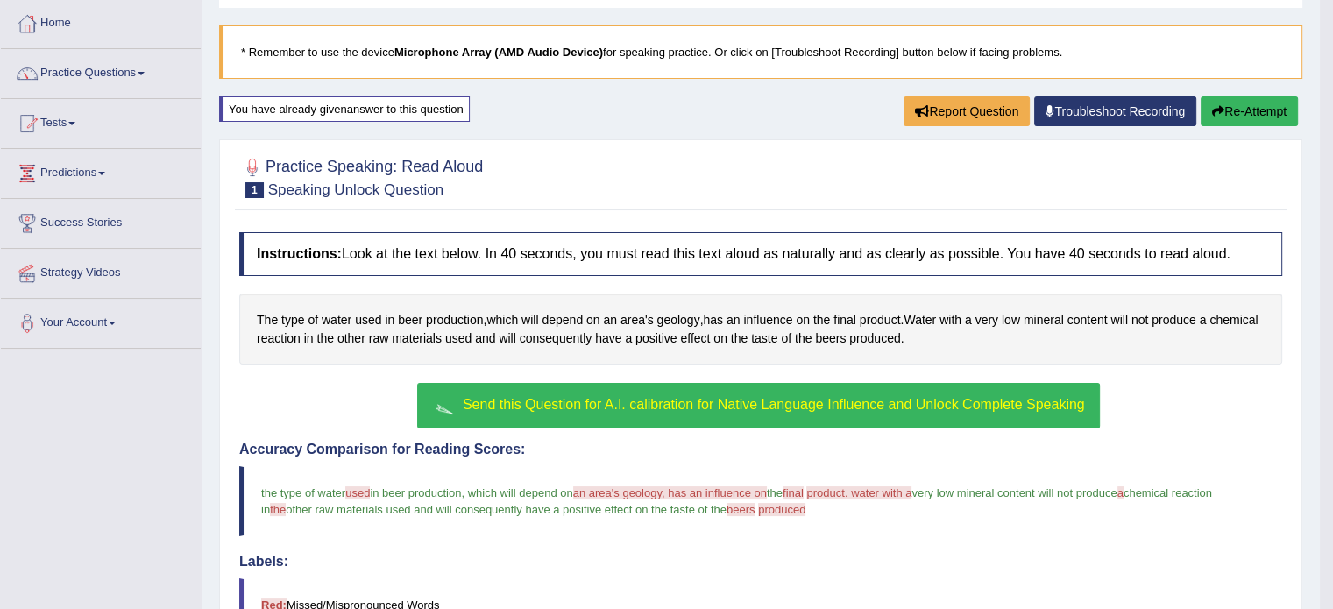
click at [708, 409] on span "Send this Question for A.I. calibration for Native Language Influence and Unloc…" at bounding box center [774, 404] width 622 height 15
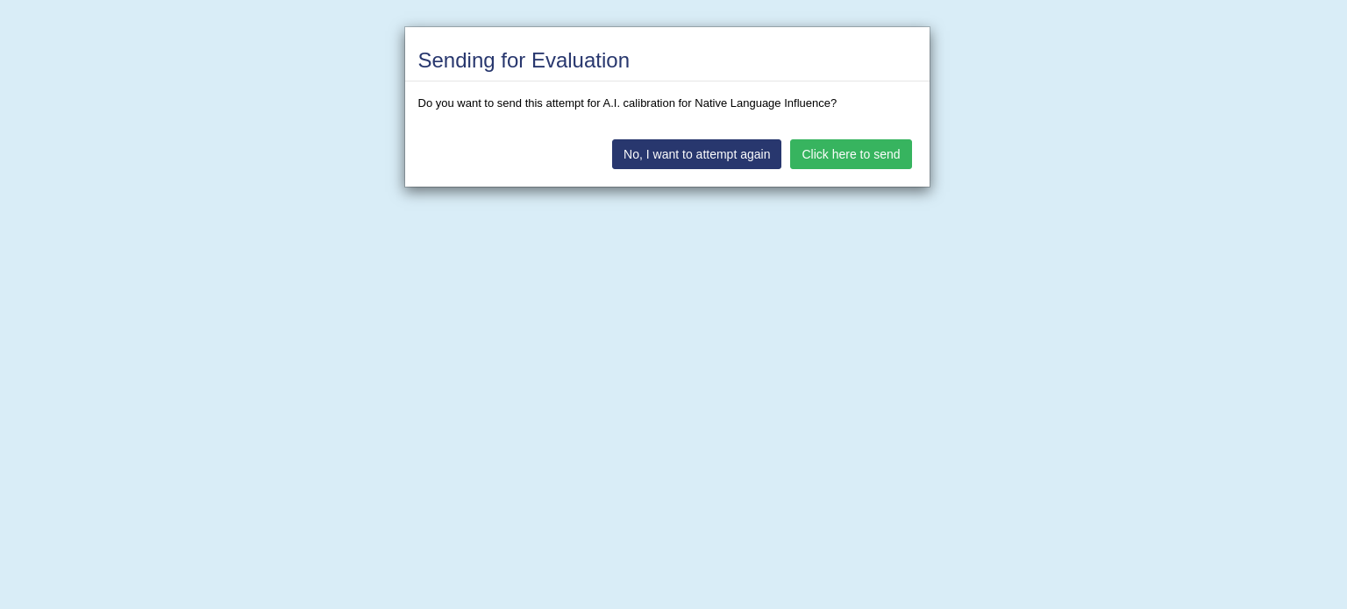
click at [810, 156] on button "Click here to send" at bounding box center [850, 154] width 121 height 30
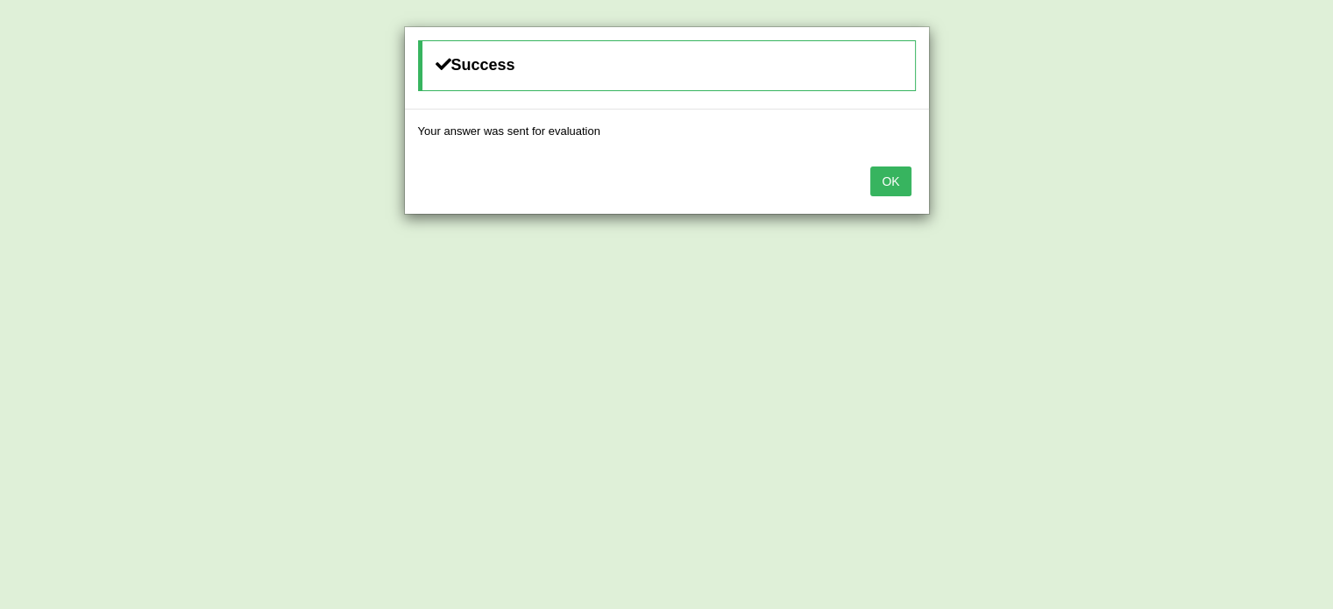
click at [893, 179] on button "OK" at bounding box center [891, 182] width 40 height 30
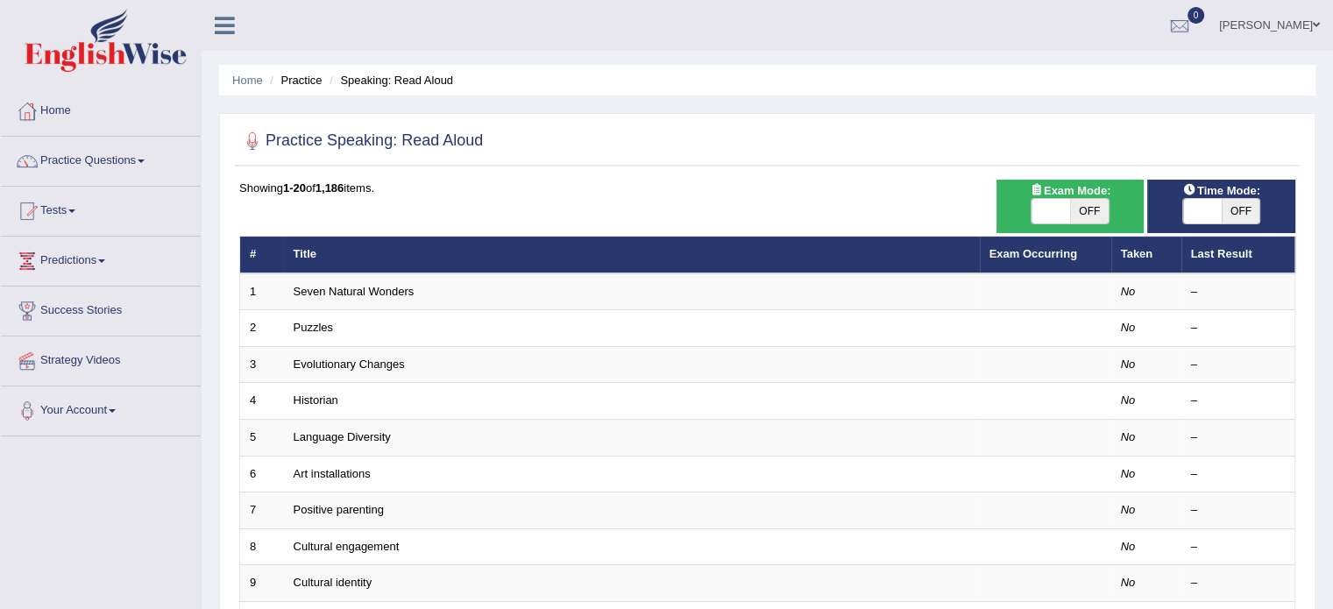
click at [116, 162] on link "Practice Questions" at bounding box center [101, 159] width 200 height 44
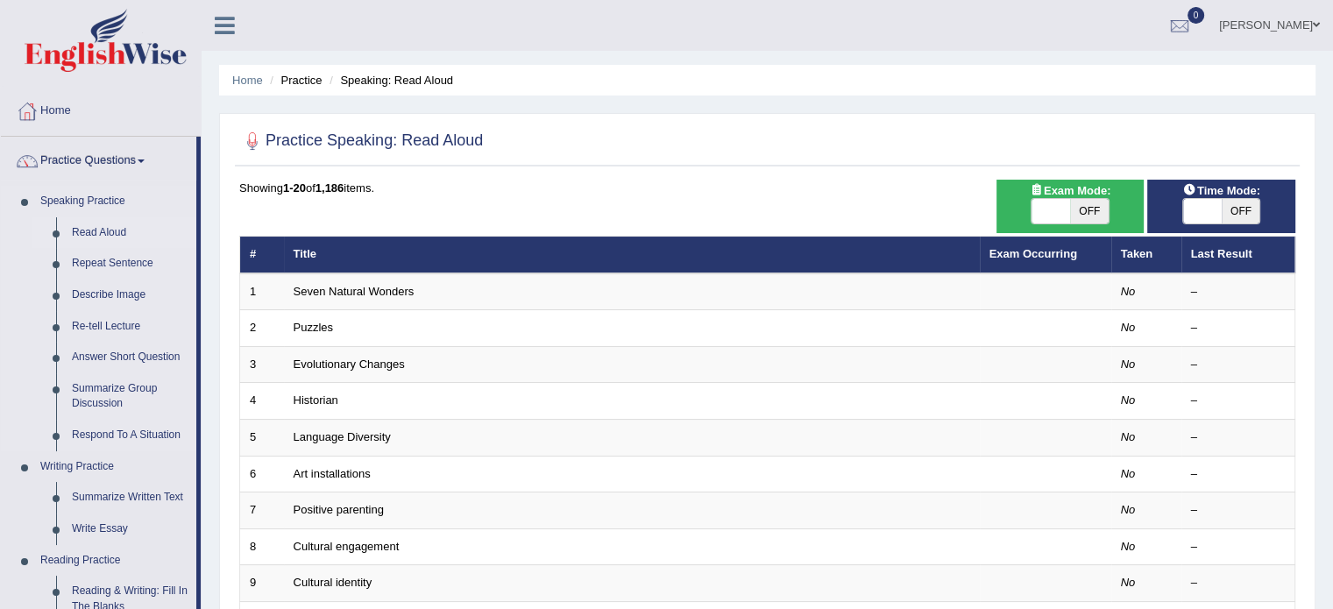
click at [100, 231] on link "Read Aloud" at bounding box center [130, 233] width 132 height 32
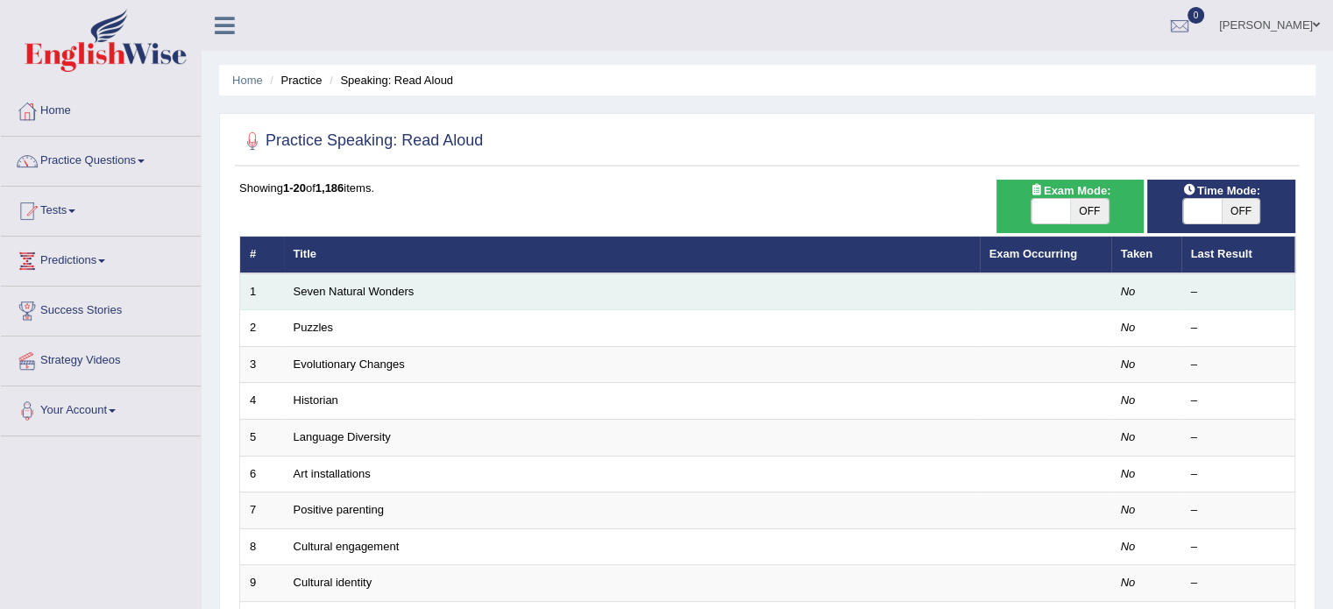
click at [800, 290] on td "Seven Natural Wonders" at bounding box center [632, 292] width 696 height 37
click at [344, 288] on link "Seven Natural Wonders" at bounding box center [354, 291] width 121 height 13
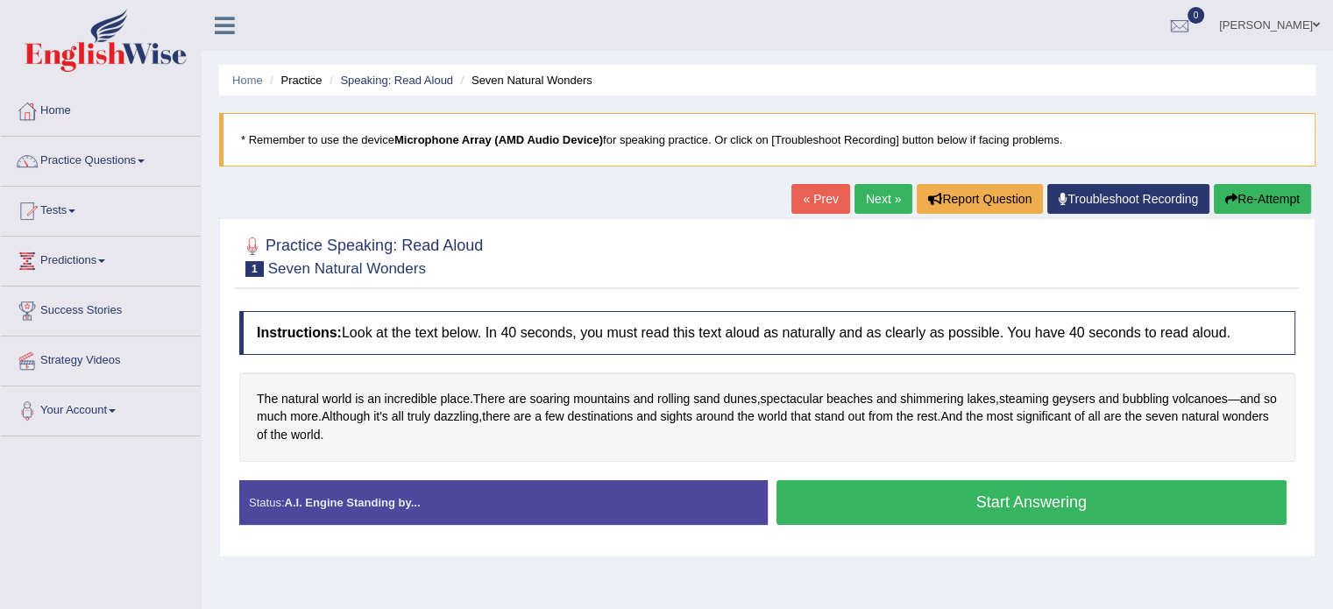
click at [89, 161] on link "Practice Questions" at bounding box center [101, 159] width 200 height 44
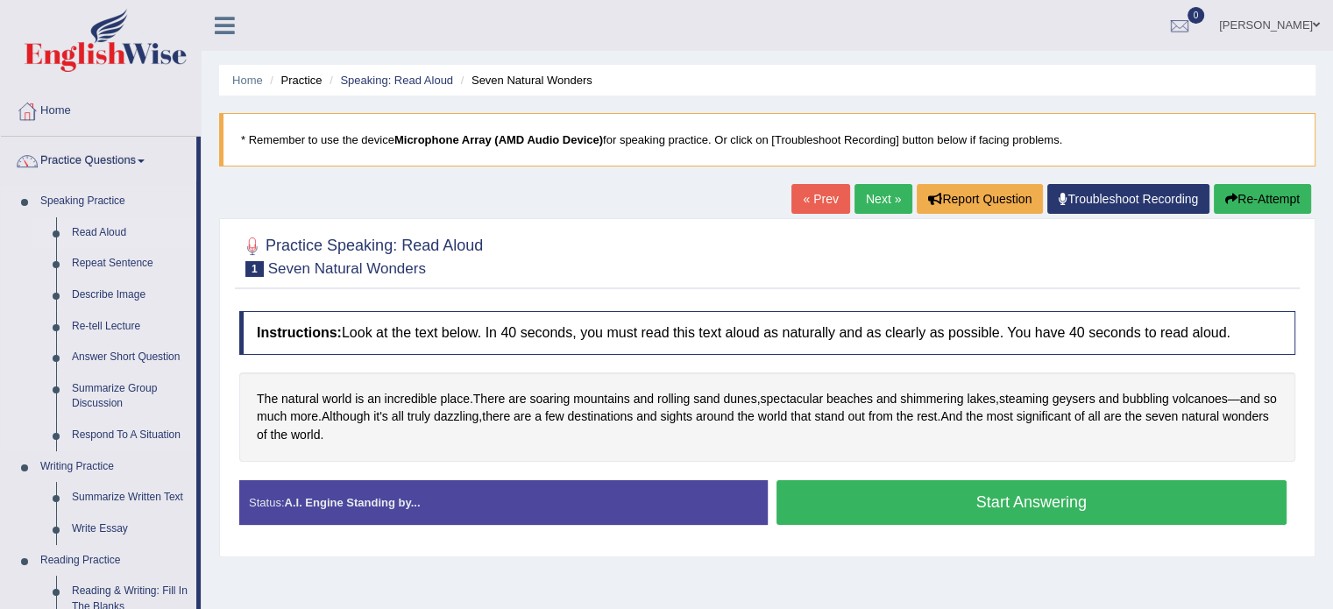
click at [93, 231] on link "Read Aloud" at bounding box center [130, 233] width 132 height 32
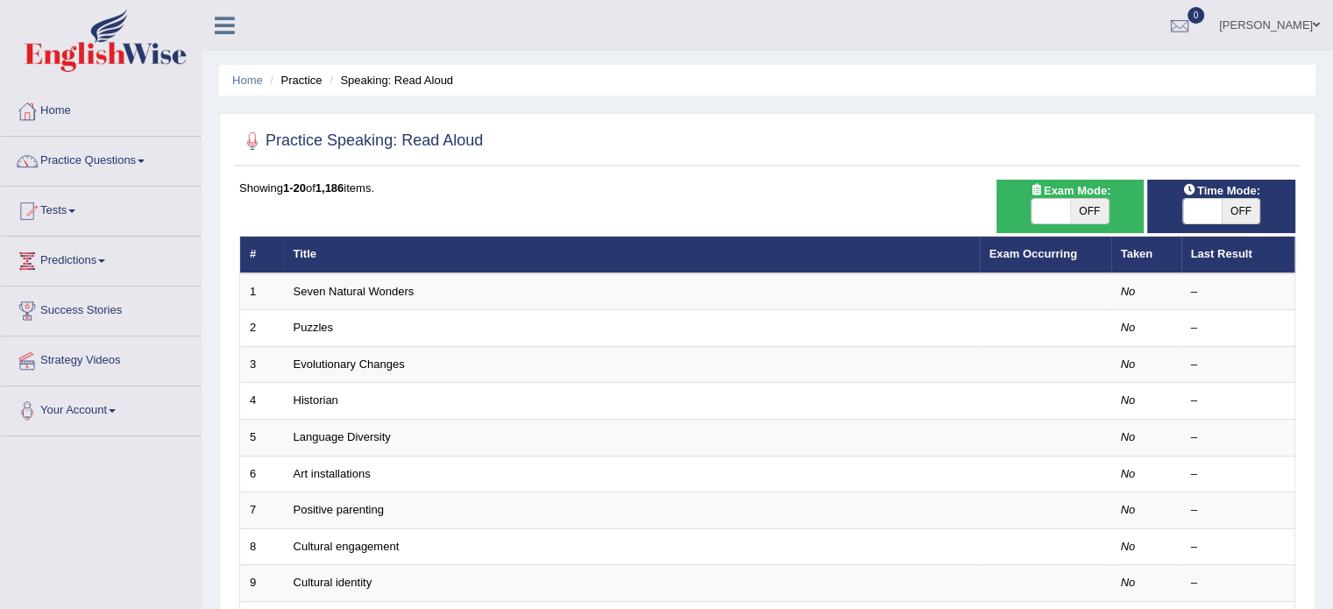
click at [75, 210] on span at bounding box center [71, 212] width 7 height 4
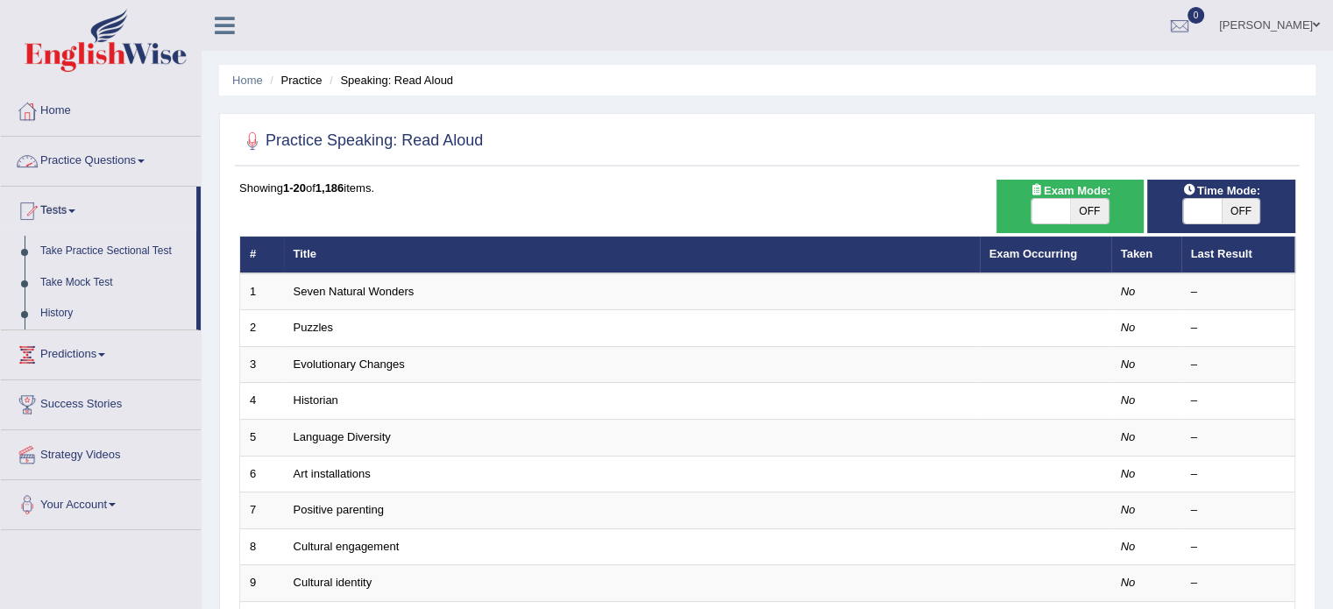
click at [132, 159] on link "Practice Questions" at bounding box center [101, 159] width 200 height 44
